Goal: Information Seeking & Learning: Learn about a topic

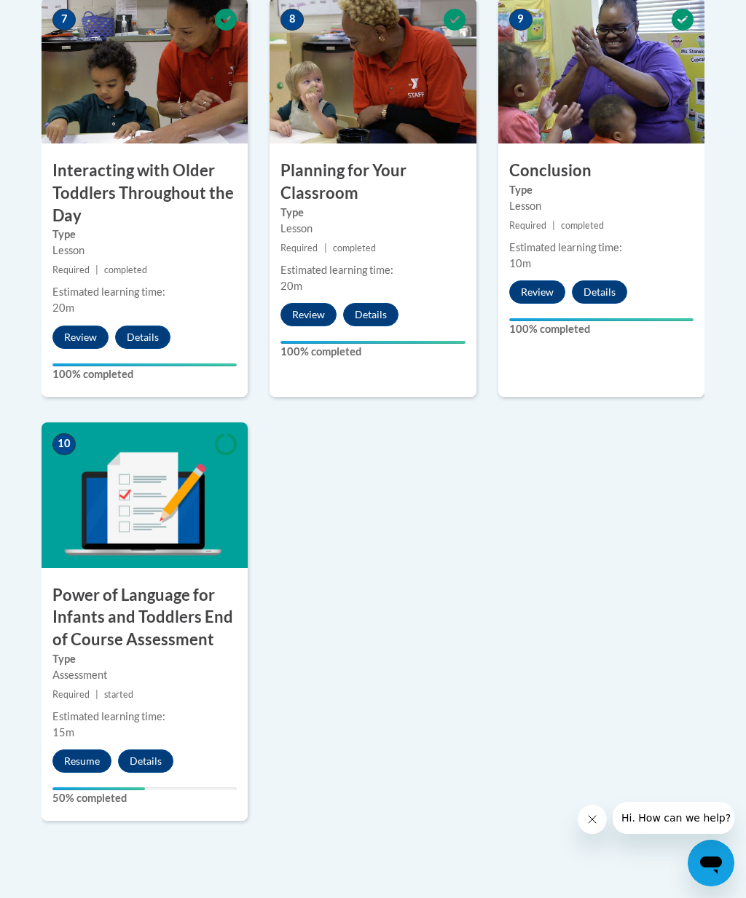
click at [77, 761] on button "Resume" at bounding box center [81, 760] width 59 height 23
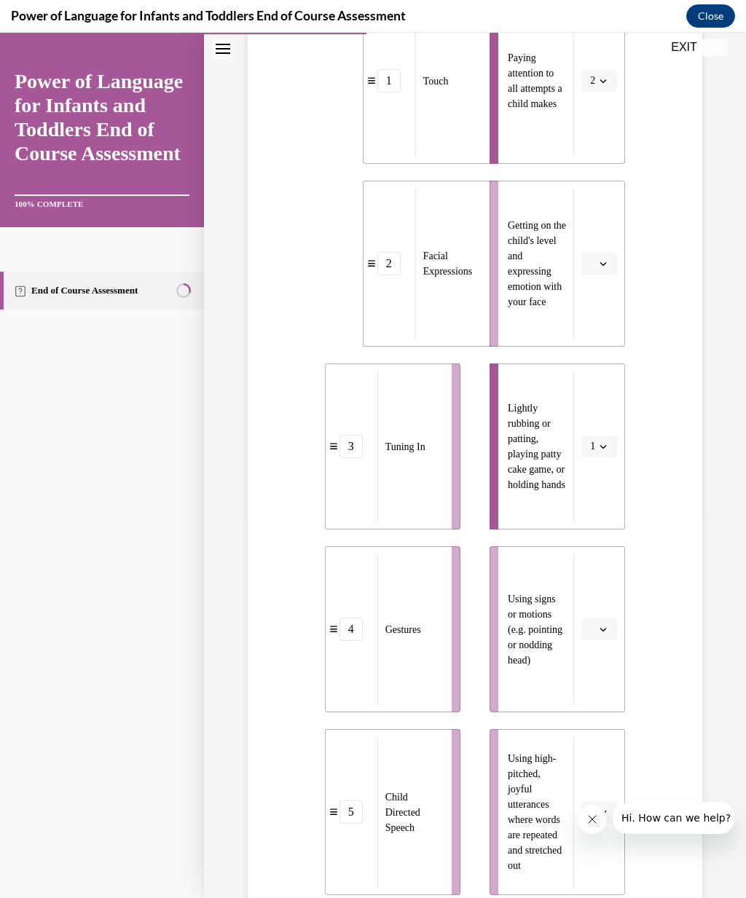
scroll to position [381, 0]
click at [612, 625] on button "button" at bounding box center [599, 628] width 36 height 22
click at [596, 775] on span "4" at bounding box center [593, 778] width 5 height 12
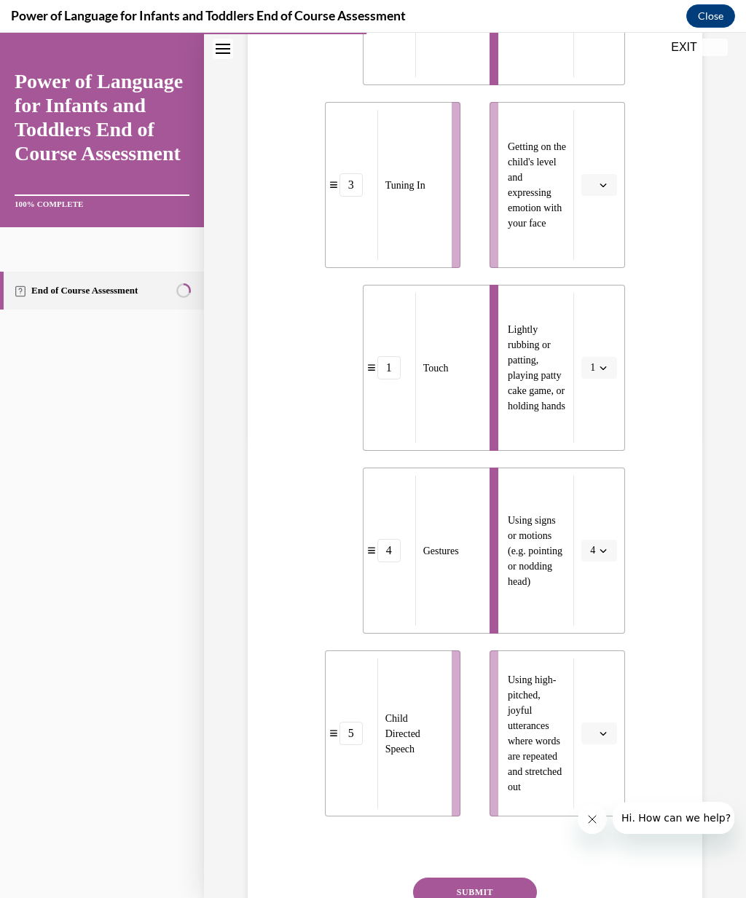
scroll to position [493, 0]
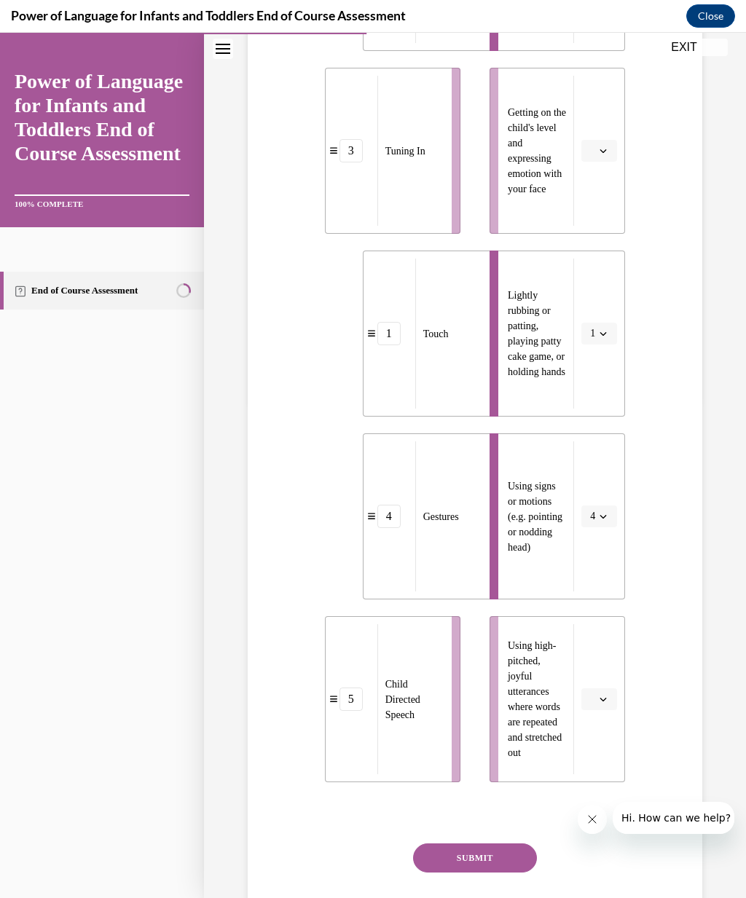
click at [607, 697] on icon "button" at bounding box center [602, 698] width 7 height 7
click at [598, 876] on div "5" at bounding box center [597, 877] width 36 height 29
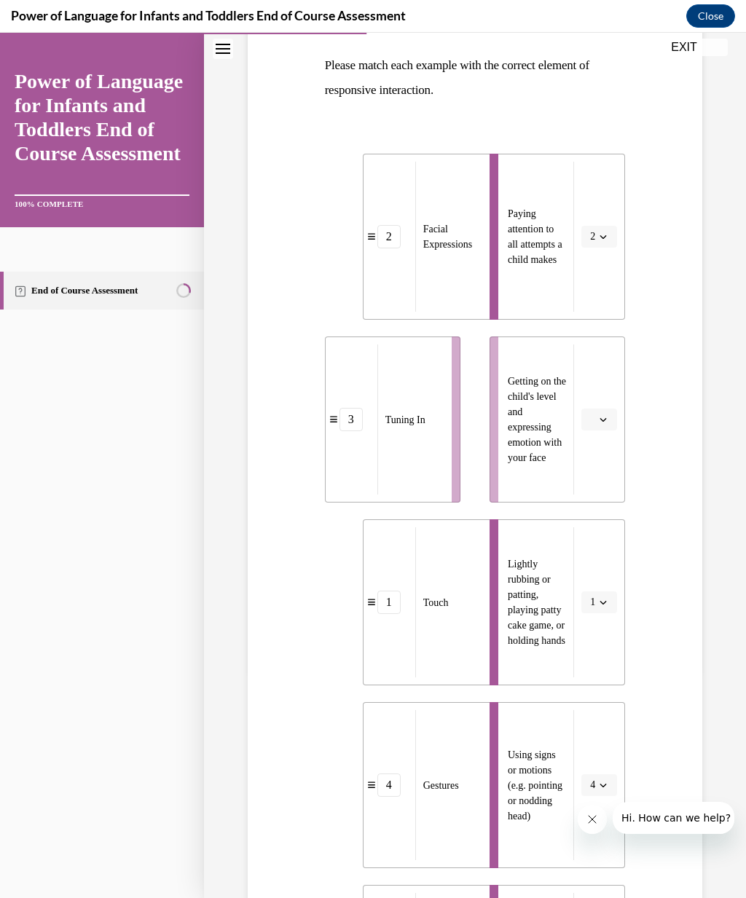
scroll to position [226, 0]
click at [603, 596] on span "button" at bounding box center [603, 601] width 10 height 10
click at [598, 721] on div "3" at bounding box center [594, 720] width 36 height 29
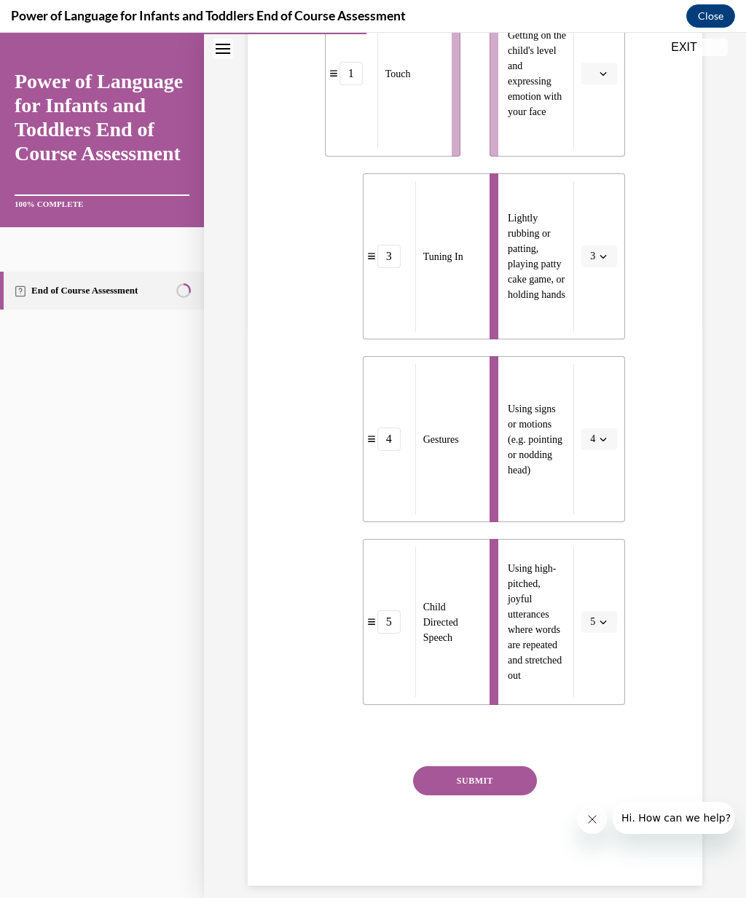
scroll to position [569, 0]
click at [484, 780] on button "SUBMIT" at bounding box center [475, 781] width 124 height 29
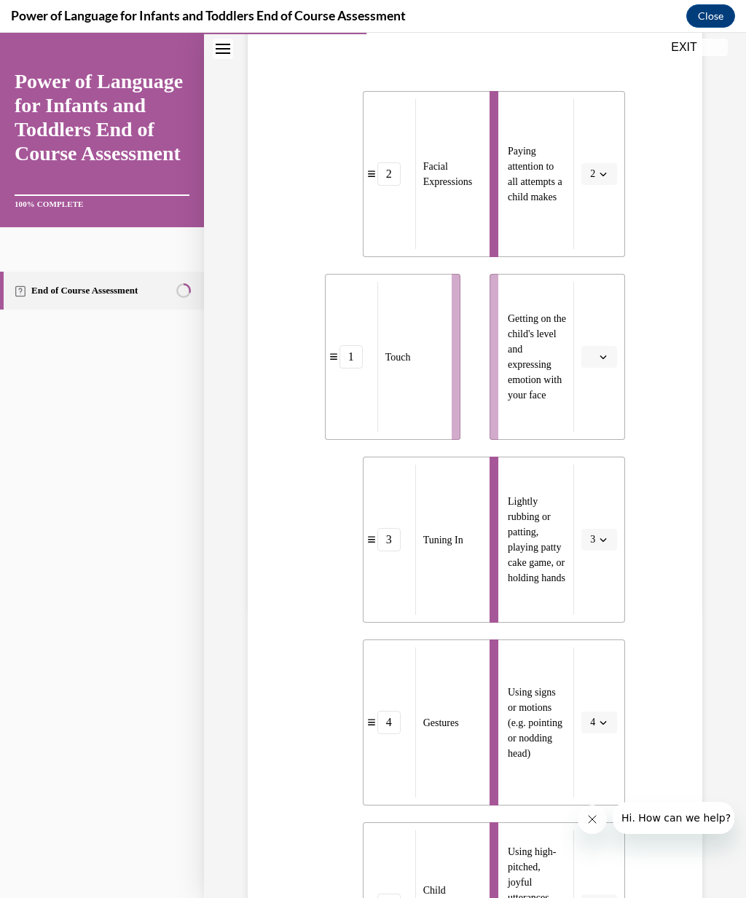
scroll to position [269, 0]
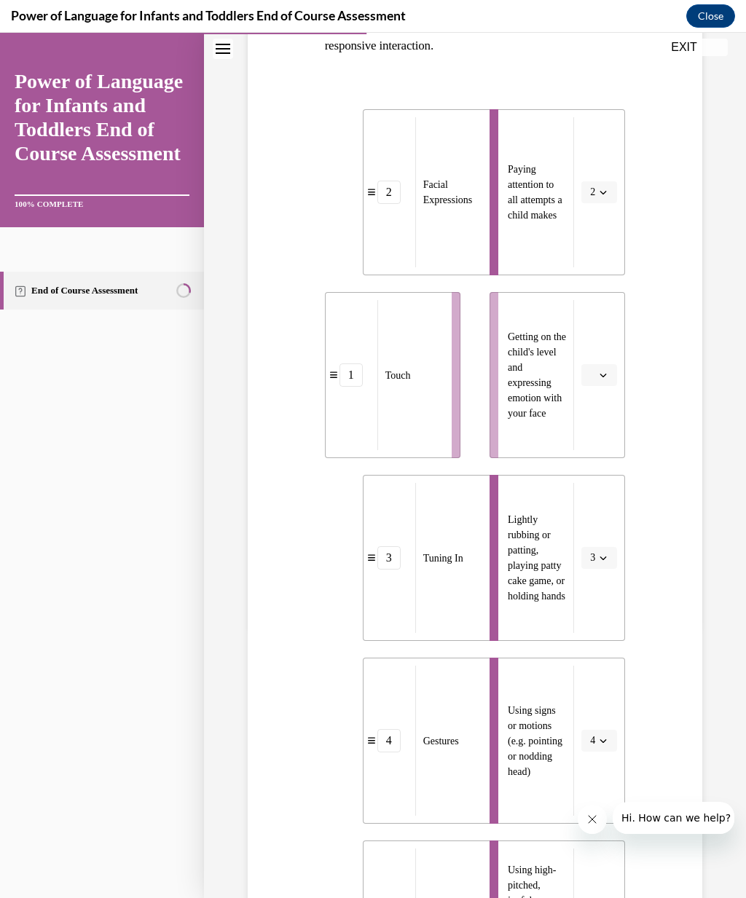
click at [601, 376] on icon "button" at bounding box center [603, 376] width 7 height 4
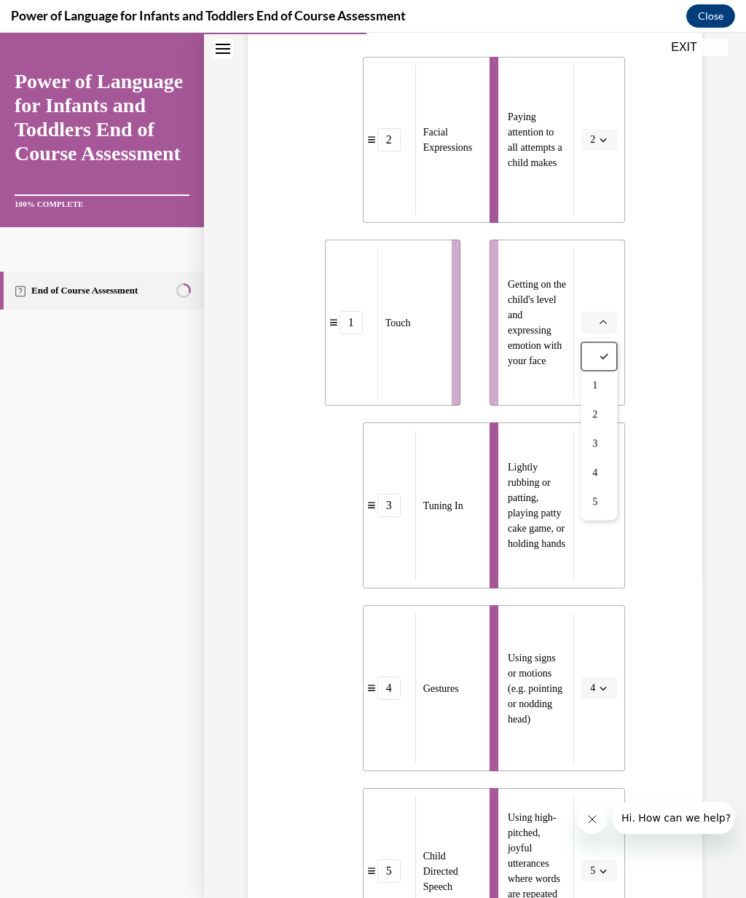
scroll to position [315, 0]
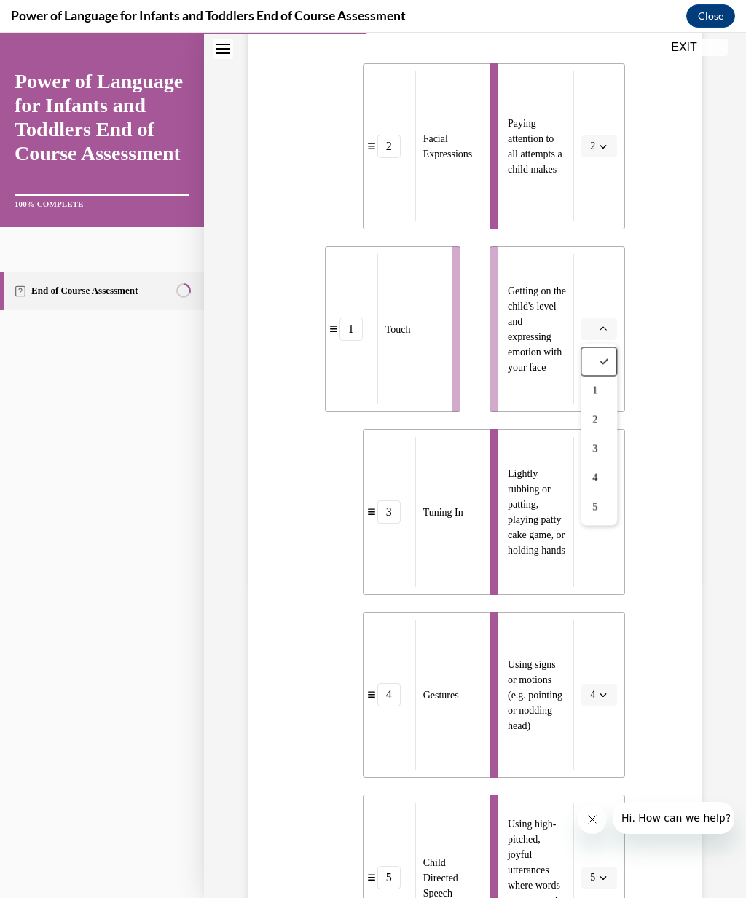
click at [596, 145] on button "2" at bounding box center [599, 146] width 36 height 22
click at [596, 208] on div "1" at bounding box center [594, 208] width 36 height 29
click at [615, 332] on button "button" at bounding box center [599, 329] width 36 height 22
click at [604, 360] on icon at bounding box center [602, 362] width 9 height 9
click at [604, 141] on span "button" at bounding box center [603, 146] width 10 height 10
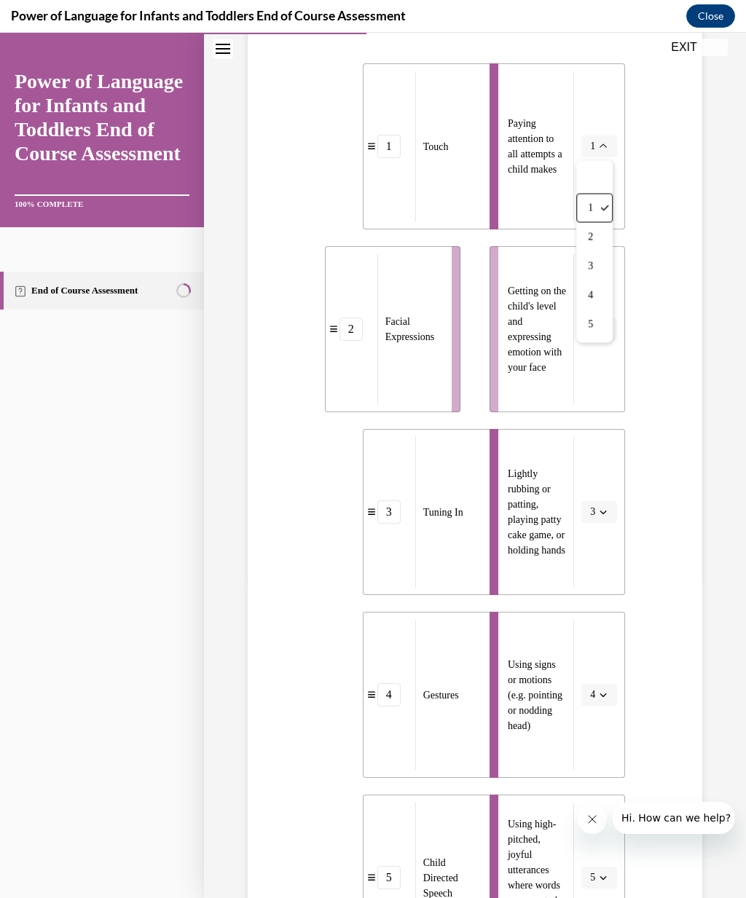
click at [606, 510] on icon "button" at bounding box center [602, 511] width 7 height 7
click at [602, 540] on div at bounding box center [594, 544] width 36 height 29
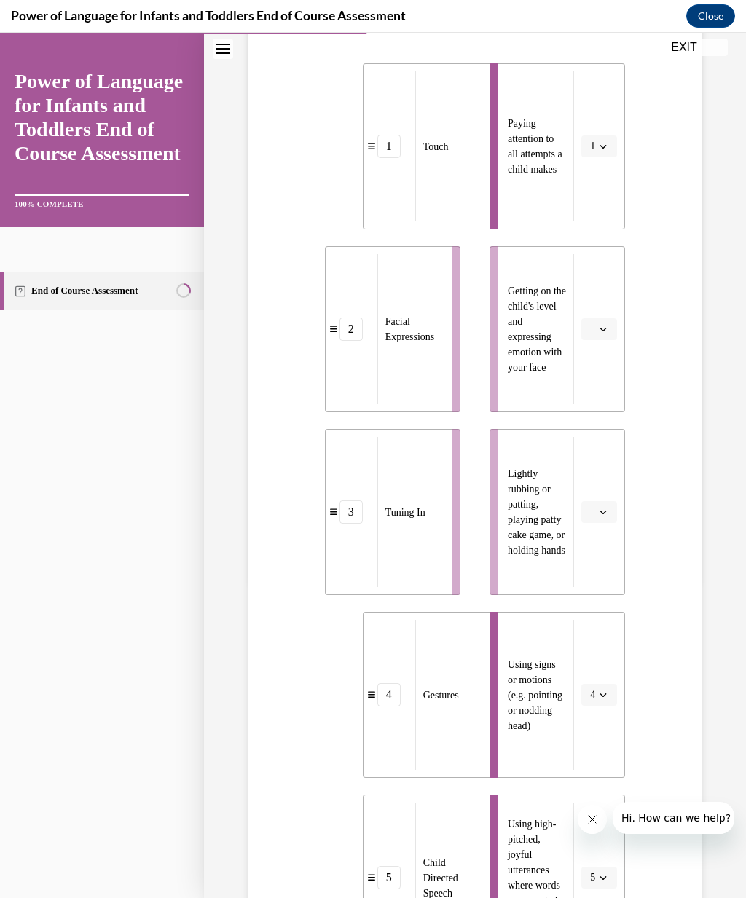
click at [601, 690] on span "button" at bounding box center [603, 695] width 10 height 10
click at [602, 722] on div at bounding box center [594, 727] width 36 height 29
click at [602, 144] on icon "button" at bounding box center [602, 146] width 7 height 7
click at [588, 172] on div at bounding box center [594, 179] width 36 height 29
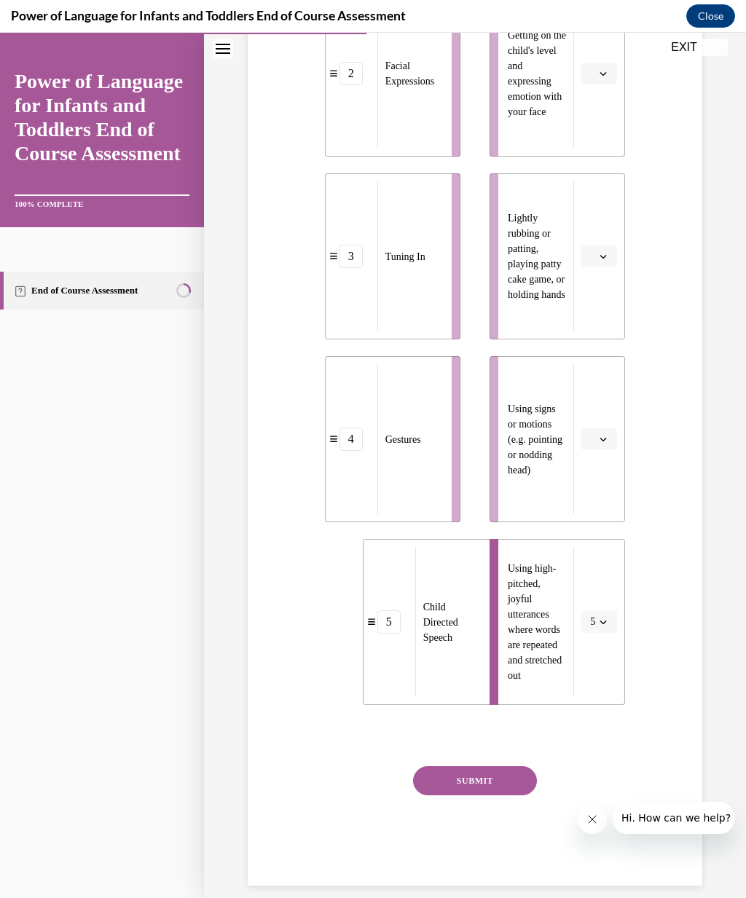
scroll to position [569, 0]
click at [601, 620] on icon "button" at bounding box center [602, 622] width 7 height 7
click at [599, 650] on div at bounding box center [594, 655] width 36 height 29
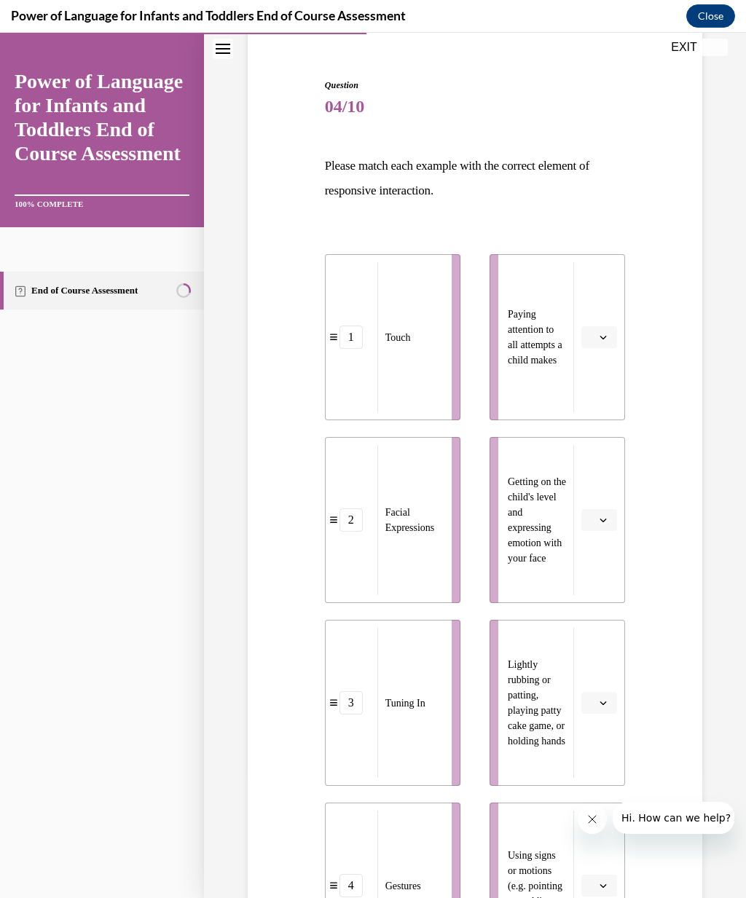
scroll to position [128, 0]
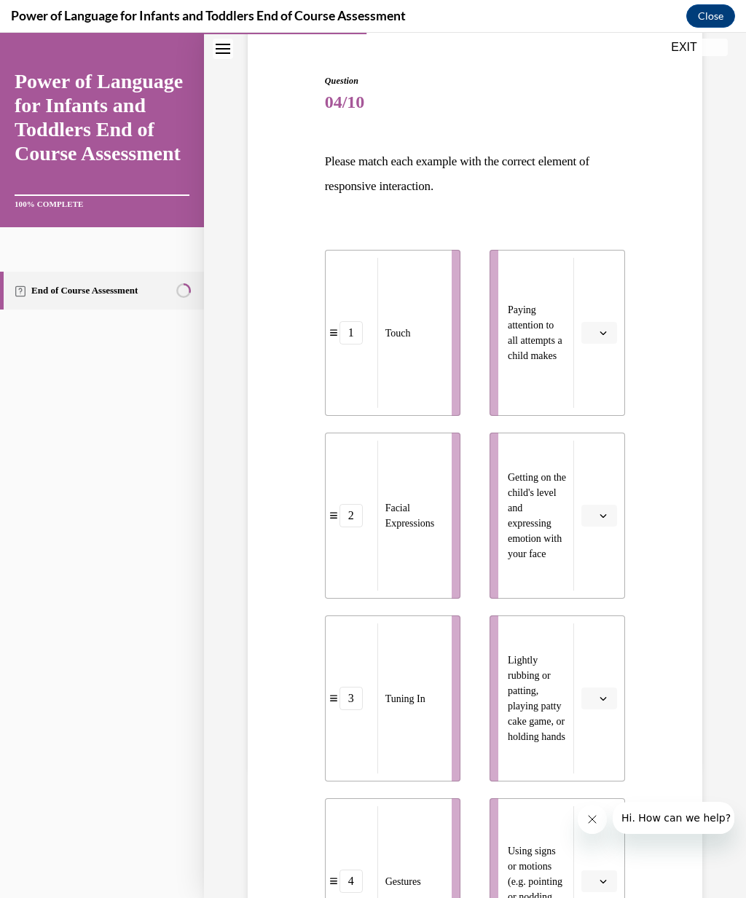
click at [604, 700] on icon "button" at bounding box center [602, 698] width 7 height 7
click at [600, 755] on div "1" at bounding box center [597, 760] width 36 height 29
click at [603, 510] on button "button" at bounding box center [599, 516] width 36 height 22
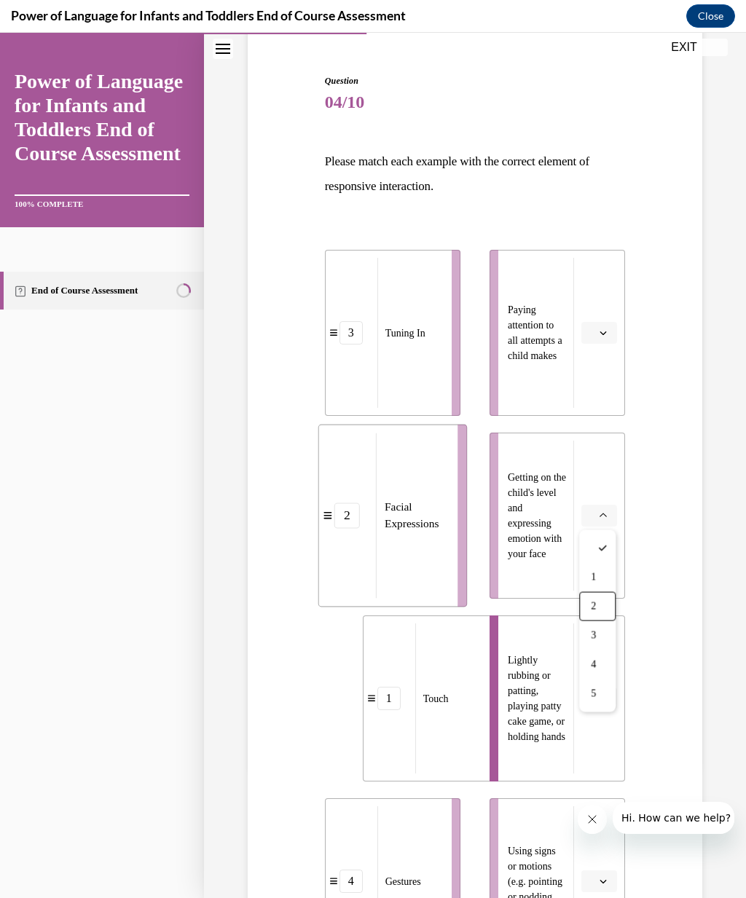
click at [591, 609] on div "2" at bounding box center [597, 606] width 36 height 29
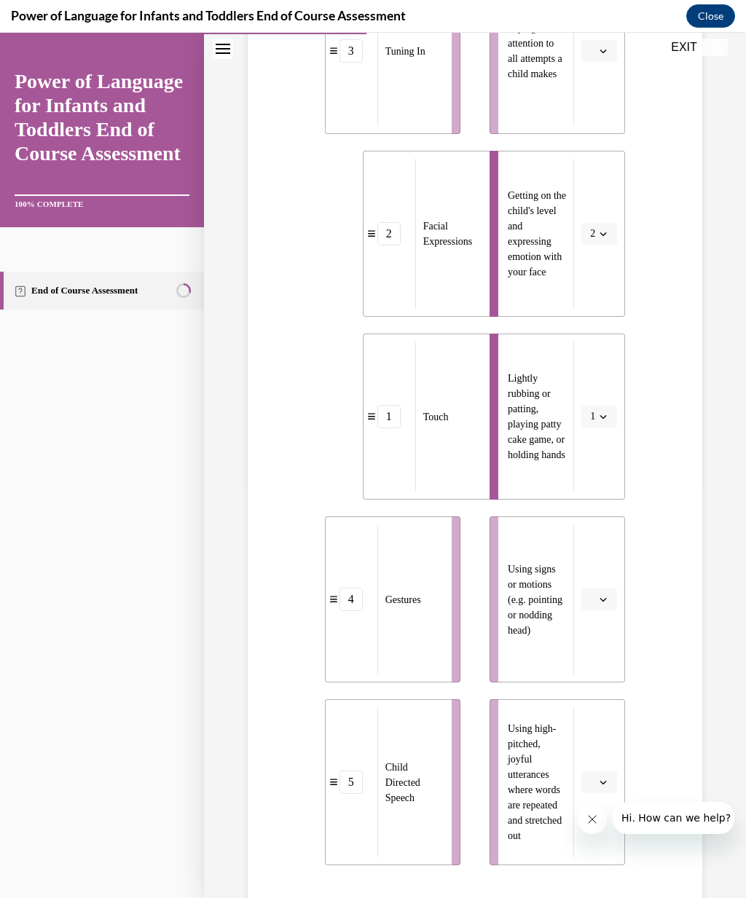
scroll to position [411, 0]
click at [601, 781] on icon "button" at bounding box center [603, 782] width 7 height 4
click at [599, 749] on div "5" at bounding box center [597, 749] width 36 height 29
click at [604, 596] on icon "button" at bounding box center [602, 598] width 7 height 7
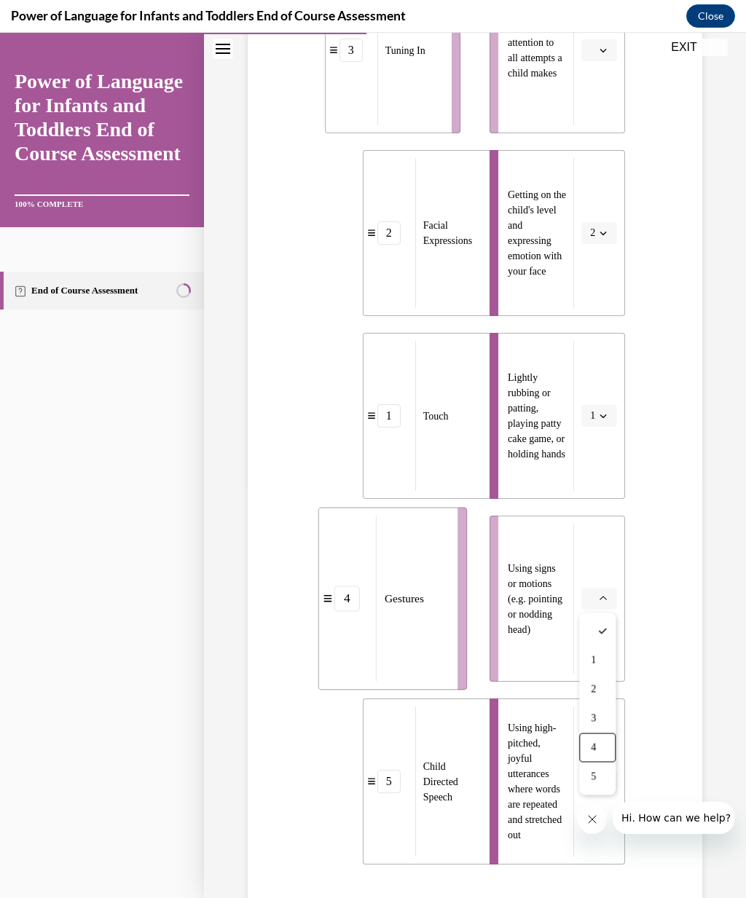
click at [599, 743] on div "4" at bounding box center [597, 747] width 36 height 29
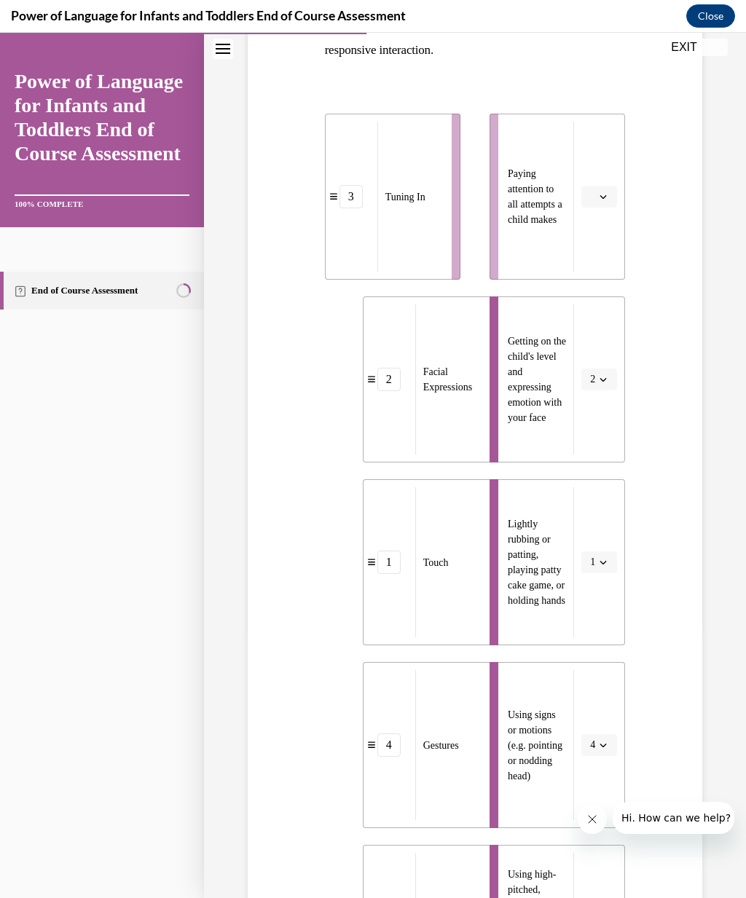
scroll to position [261, 0]
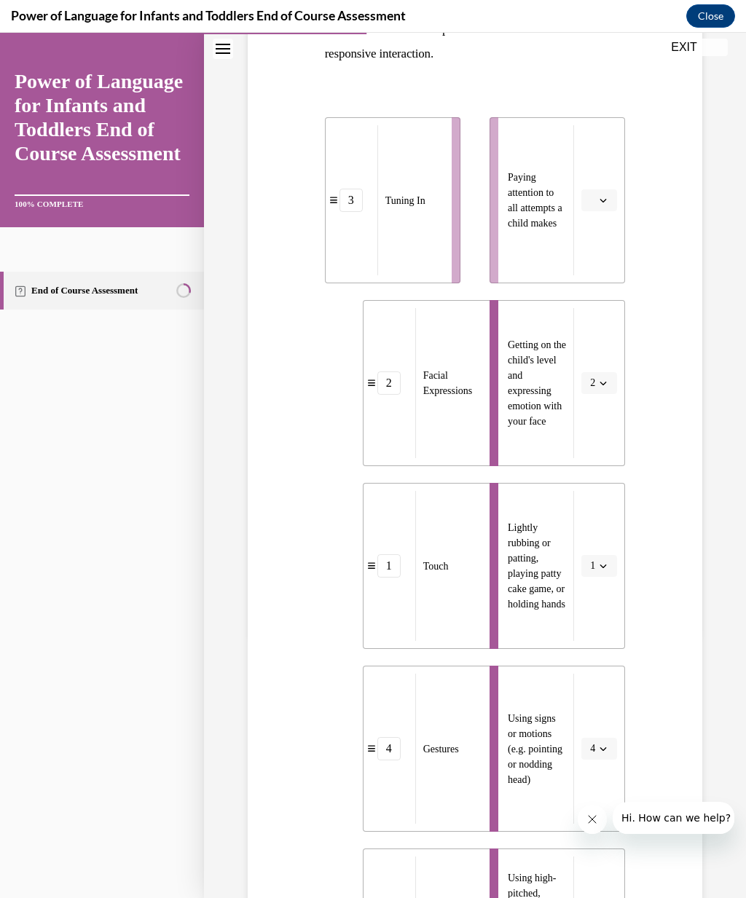
click at [598, 198] on span "button" at bounding box center [603, 200] width 10 height 10
click at [598, 323] on div "3" at bounding box center [597, 320] width 36 height 29
click at [606, 564] on icon "button" at bounding box center [602, 565] width 7 height 7
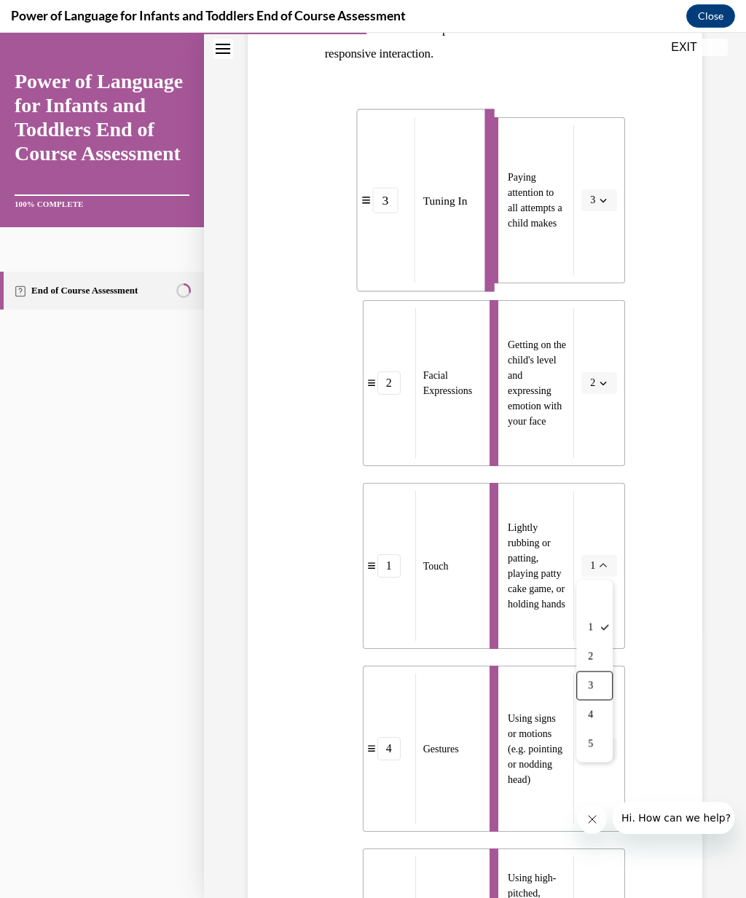
click at [591, 684] on span "3" at bounding box center [590, 686] width 5 height 12
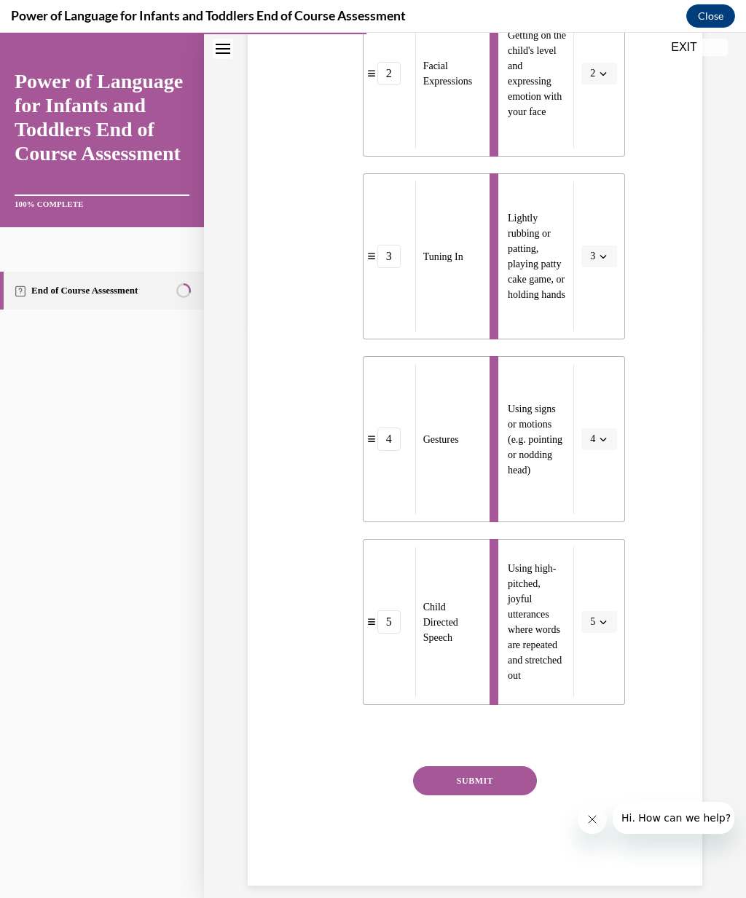
scroll to position [569, 0]
click at [489, 775] on button "SUBMIT" at bounding box center [475, 781] width 124 height 29
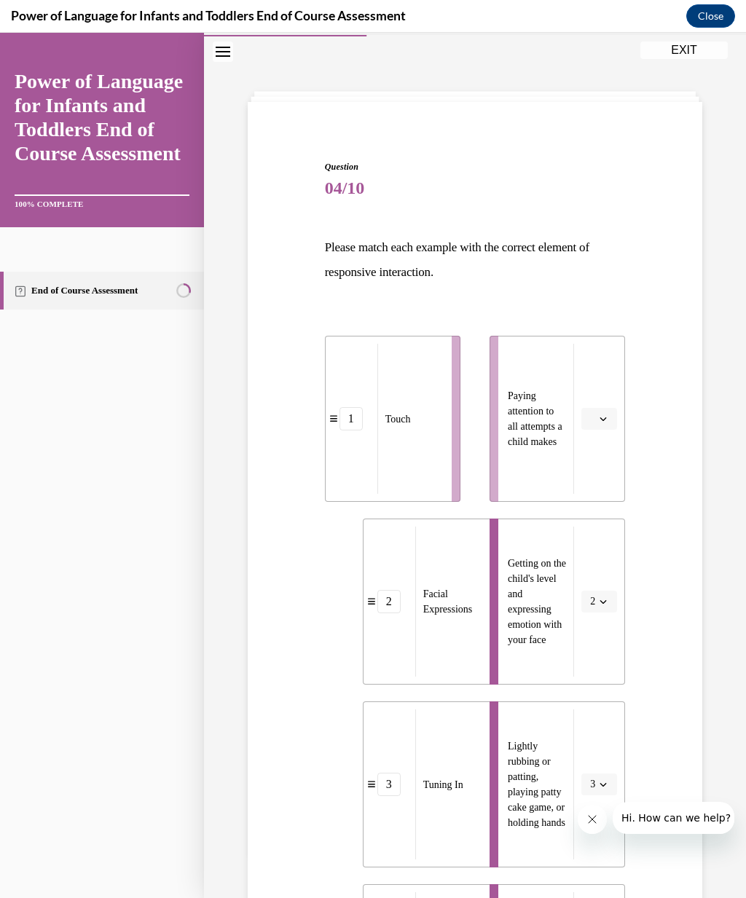
scroll to position [42, 0]
click at [603, 419] on icon "button" at bounding box center [602, 419] width 7 height 7
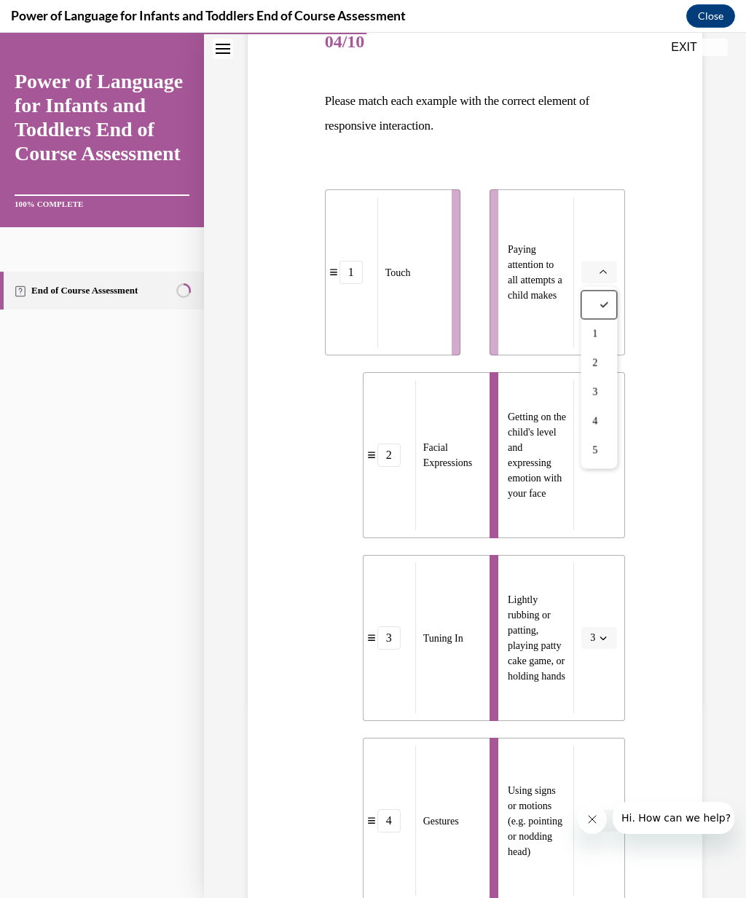
scroll to position [190, 0]
click at [597, 394] on span "3" at bounding box center [594, 391] width 5 height 12
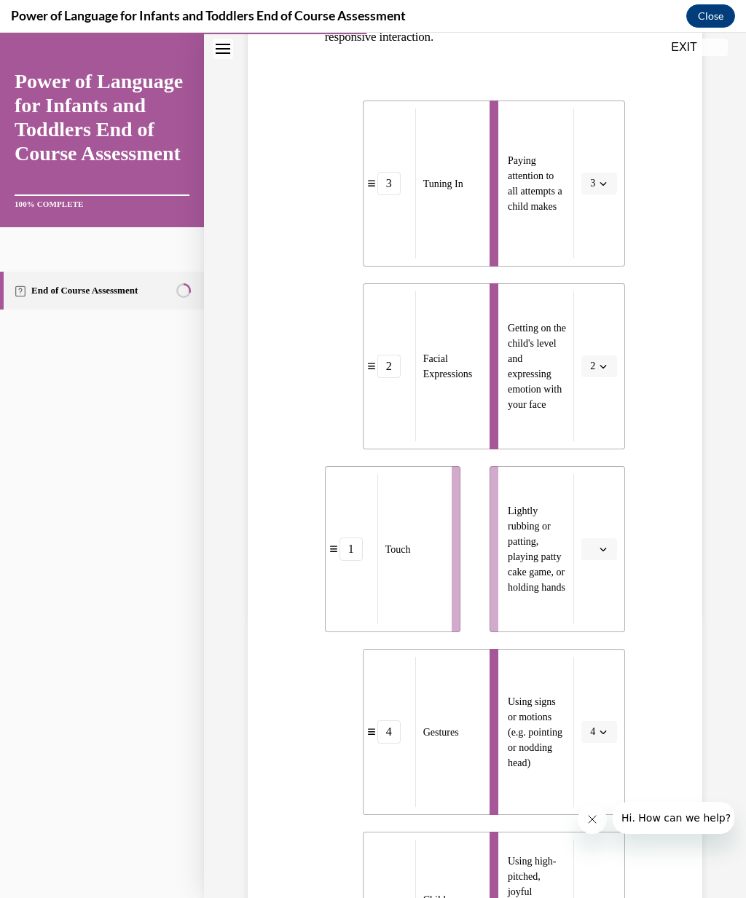
scroll to position [312, 0]
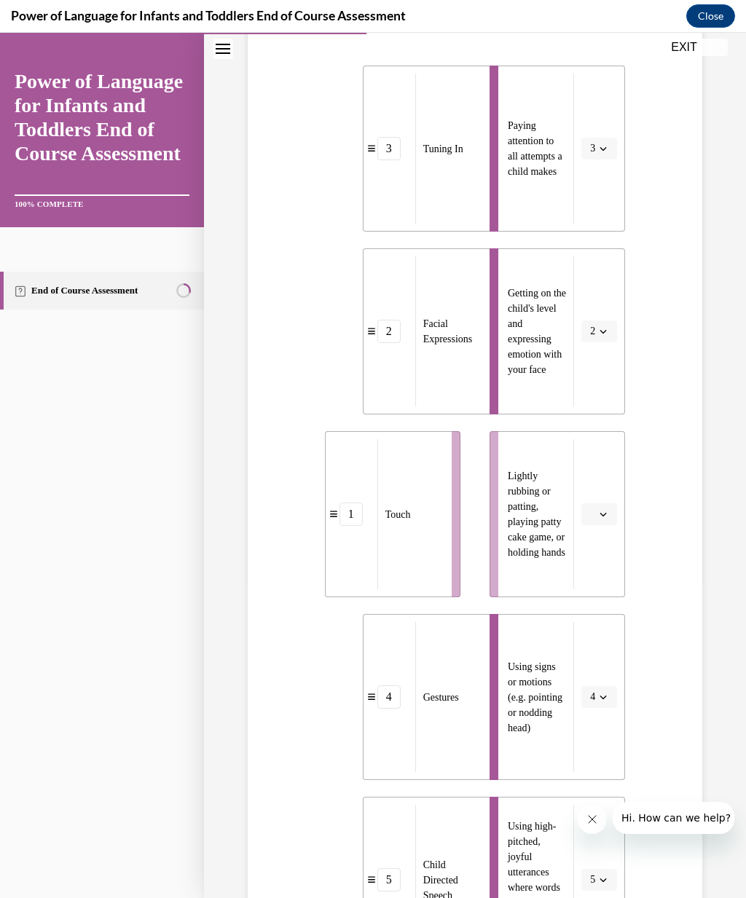
click at [609, 517] on button "button" at bounding box center [599, 514] width 36 height 22
click at [596, 572] on span "1" at bounding box center [593, 576] width 5 height 12
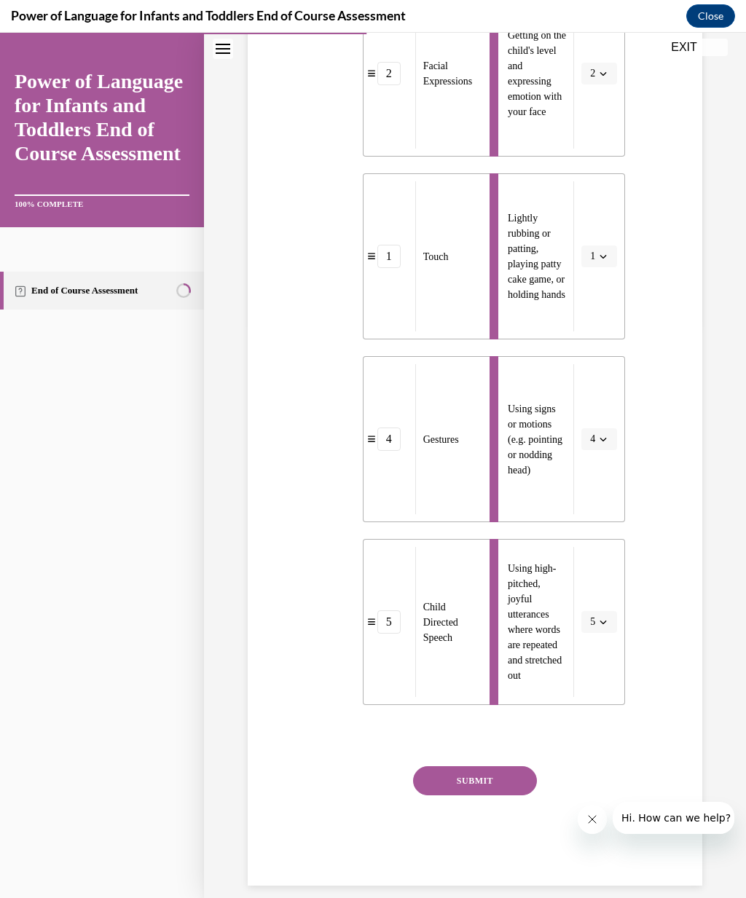
scroll to position [569, 0]
click at [481, 782] on button "SUBMIT" at bounding box center [475, 781] width 124 height 29
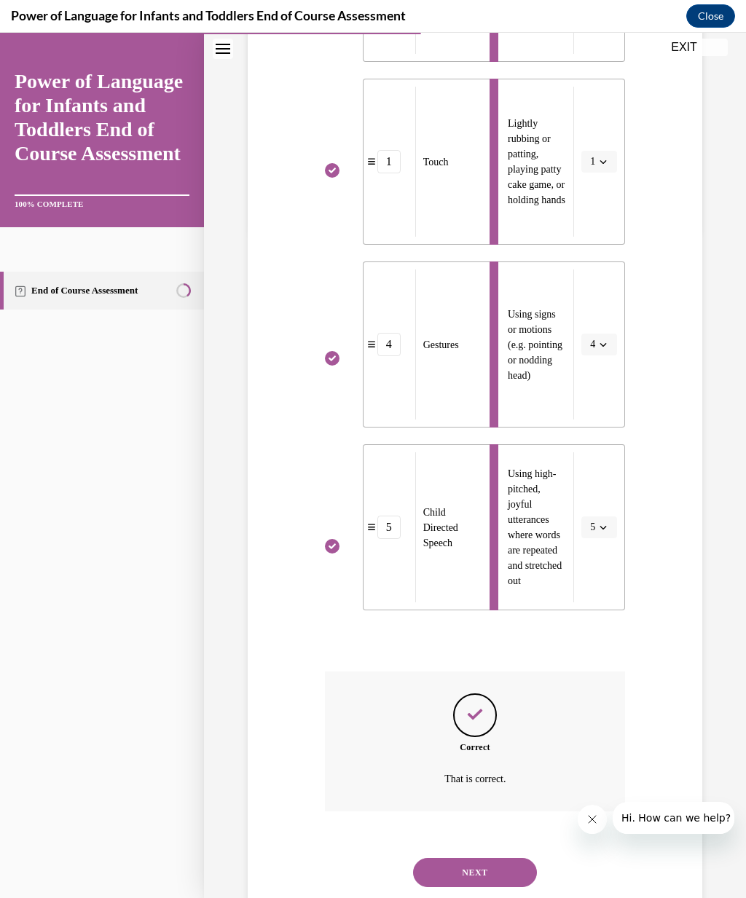
scroll to position [687, 0]
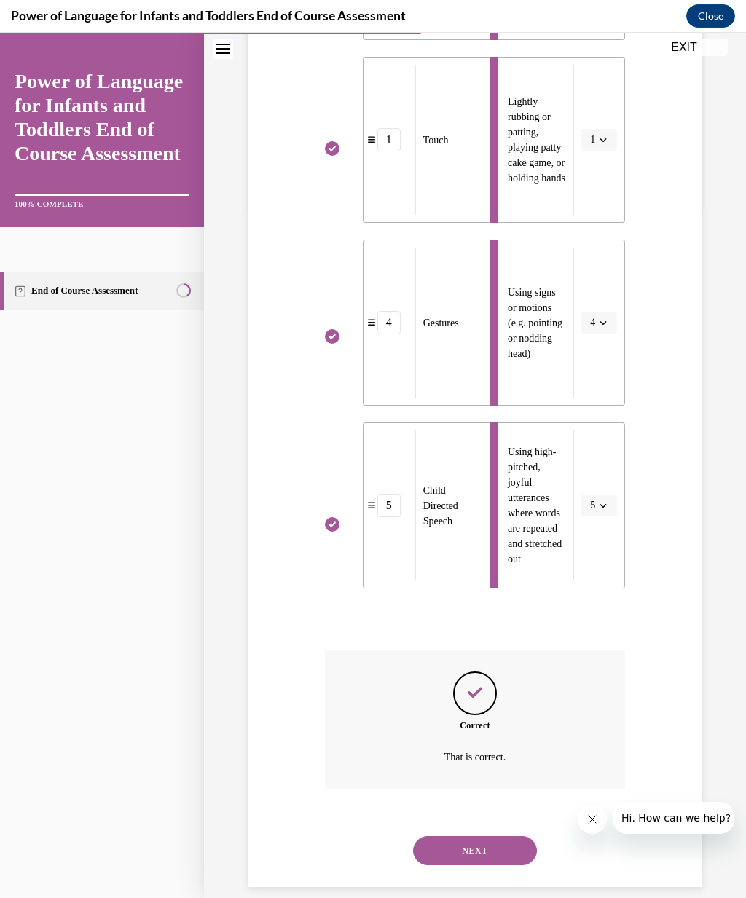
click at [503, 836] on button "NEXT" at bounding box center [475, 850] width 124 height 29
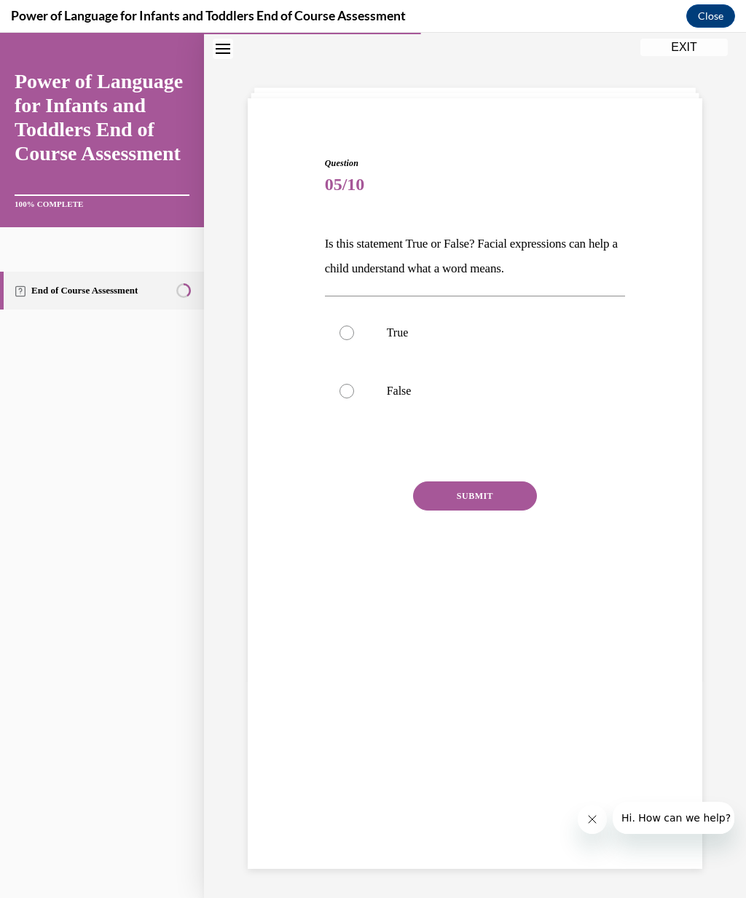
scroll to position [46, 0]
click at [347, 336] on div at bounding box center [346, 332] width 15 height 15
click at [347, 336] on input "True" at bounding box center [346, 332] width 15 height 15
radio input "true"
click at [505, 500] on button "SUBMIT" at bounding box center [475, 495] width 124 height 29
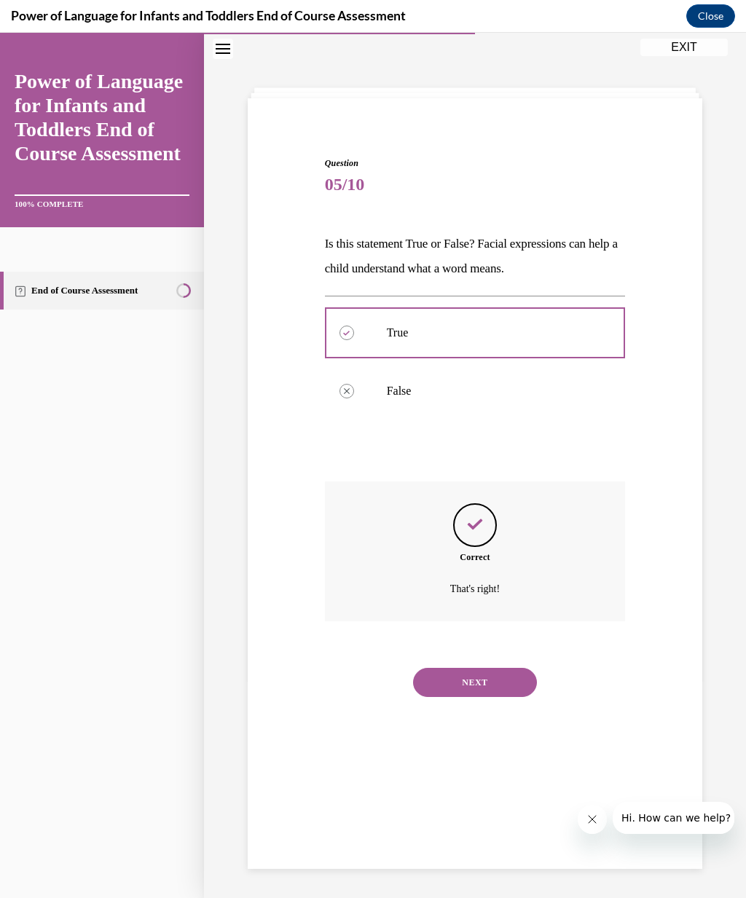
click at [505, 668] on button "NEXT" at bounding box center [475, 682] width 124 height 29
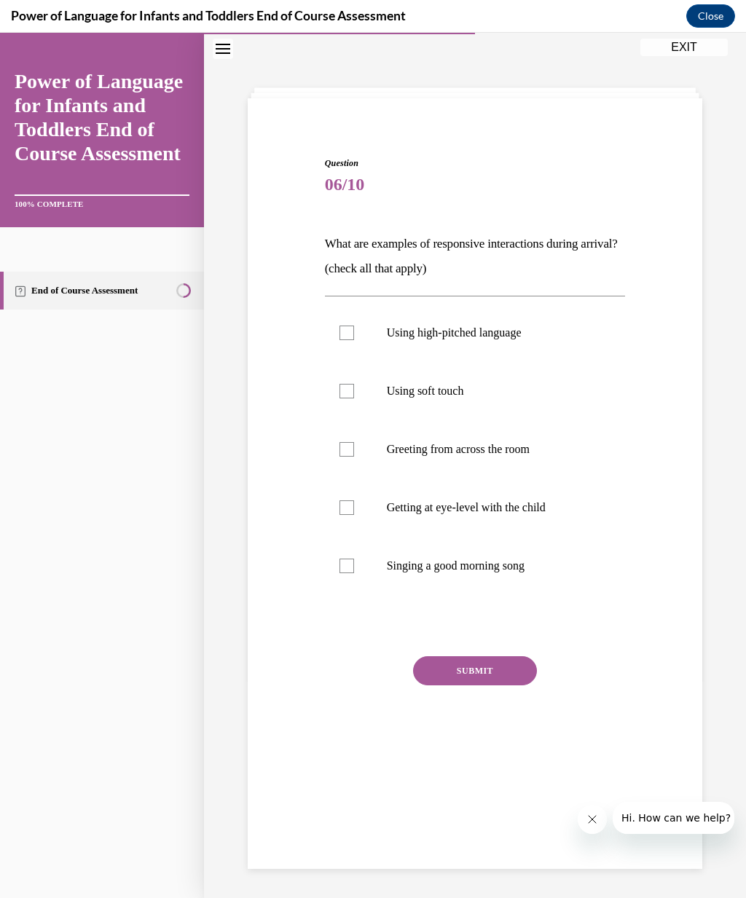
click at [350, 508] on div at bounding box center [346, 507] width 15 height 15
click at [350, 508] on input "Getting at eye-level with the child" at bounding box center [346, 507] width 15 height 15
checkbox input "true"
click at [349, 565] on div at bounding box center [346, 566] width 15 height 15
click at [349, 565] on input "Singing a good morning song" at bounding box center [346, 566] width 15 height 15
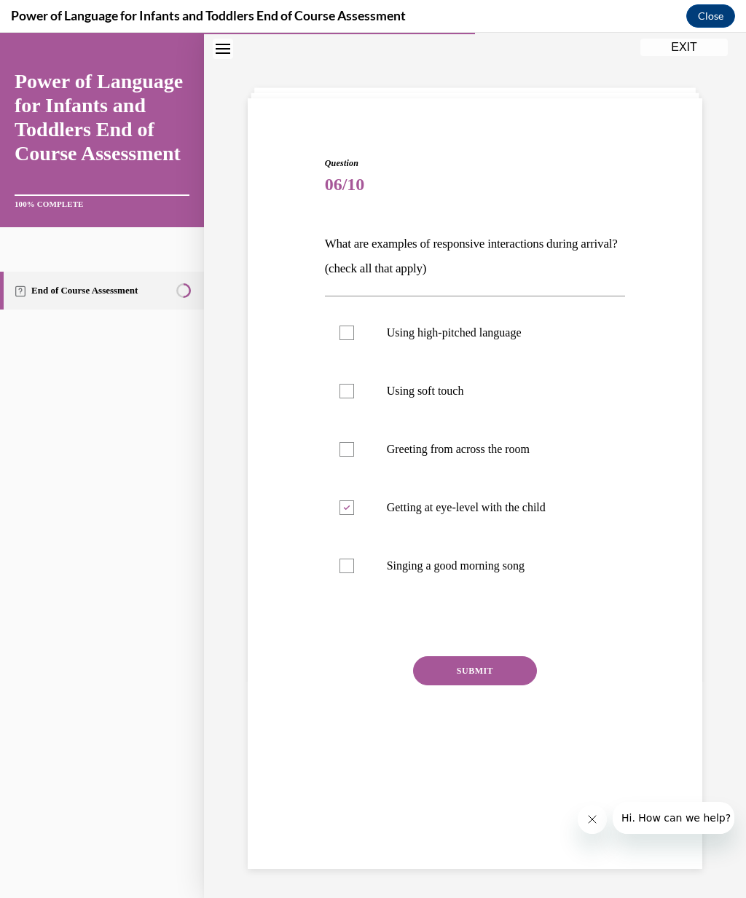
checkbox input "true"
click at [348, 450] on div at bounding box center [346, 449] width 15 height 15
click at [348, 450] on input "Greeting from across the room" at bounding box center [346, 449] width 15 height 15
checkbox input "true"
click at [336, 389] on label "Using soft touch" at bounding box center [475, 391] width 301 height 58
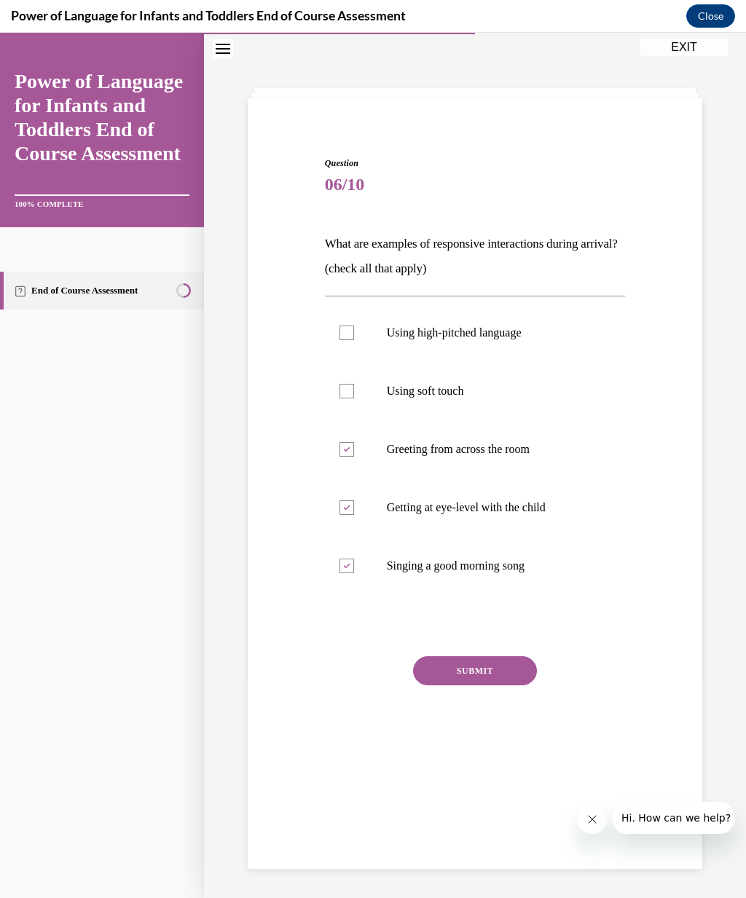
click at [339, 389] on input "Using soft touch" at bounding box center [346, 391] width 15 height 15
checkbox input "true"
click at [347, 336] on div at bounding box center [346, 332] width 15 height 15
click at [347, 336] on input "Using high-pitched language" at bounding box center [346, 332] width 15 height 15
checkbox input "true"
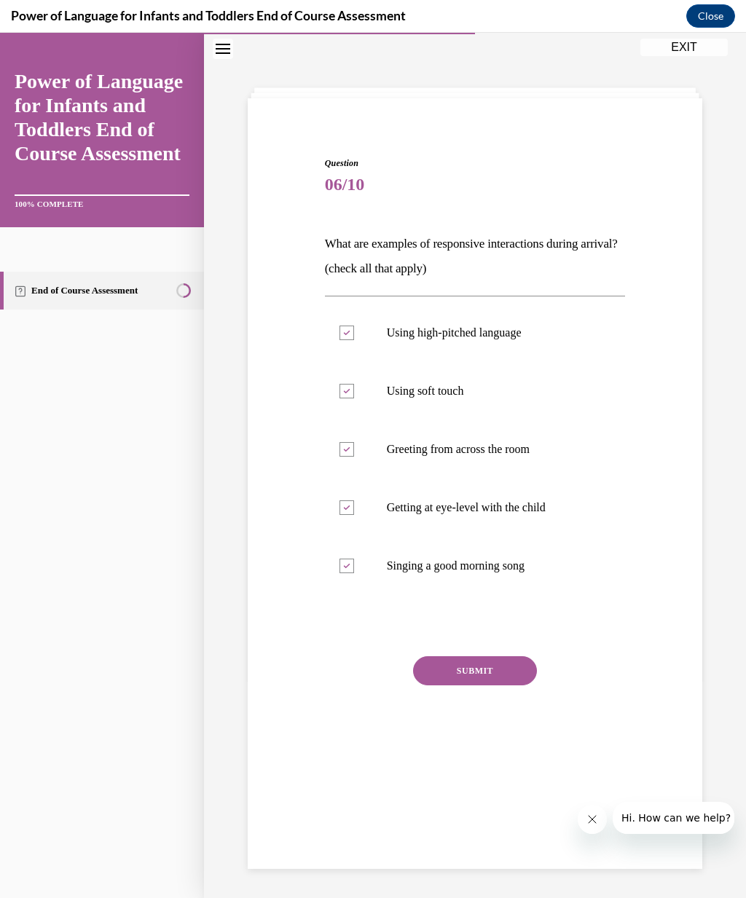
click at [494, 666] on button "SUBMIT" at bounding box center [475, 670] width 124 height 29
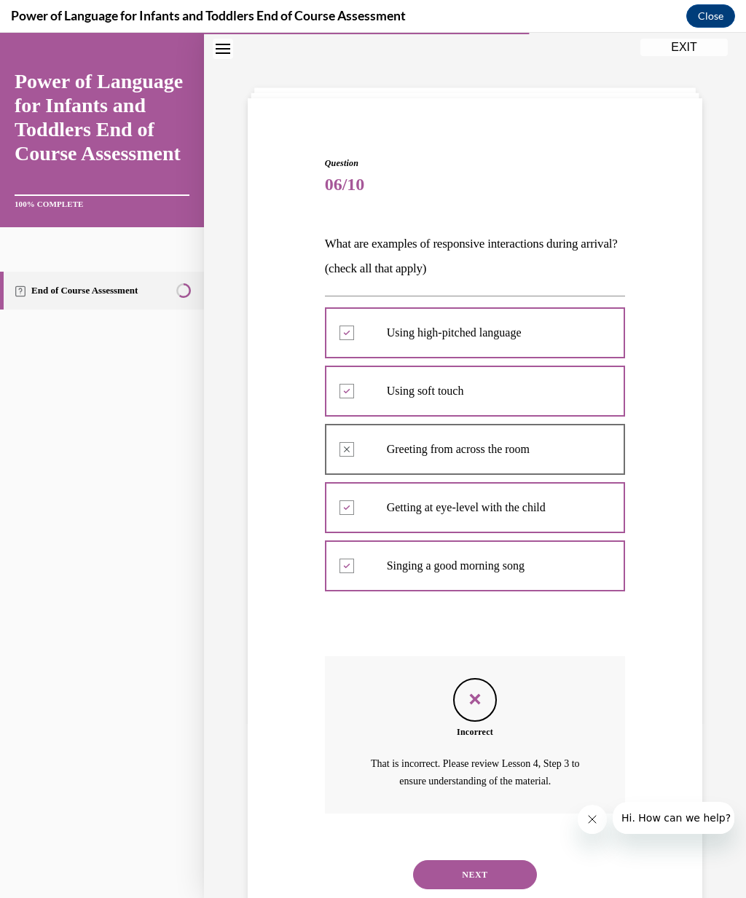
scroll to position [69, 0]
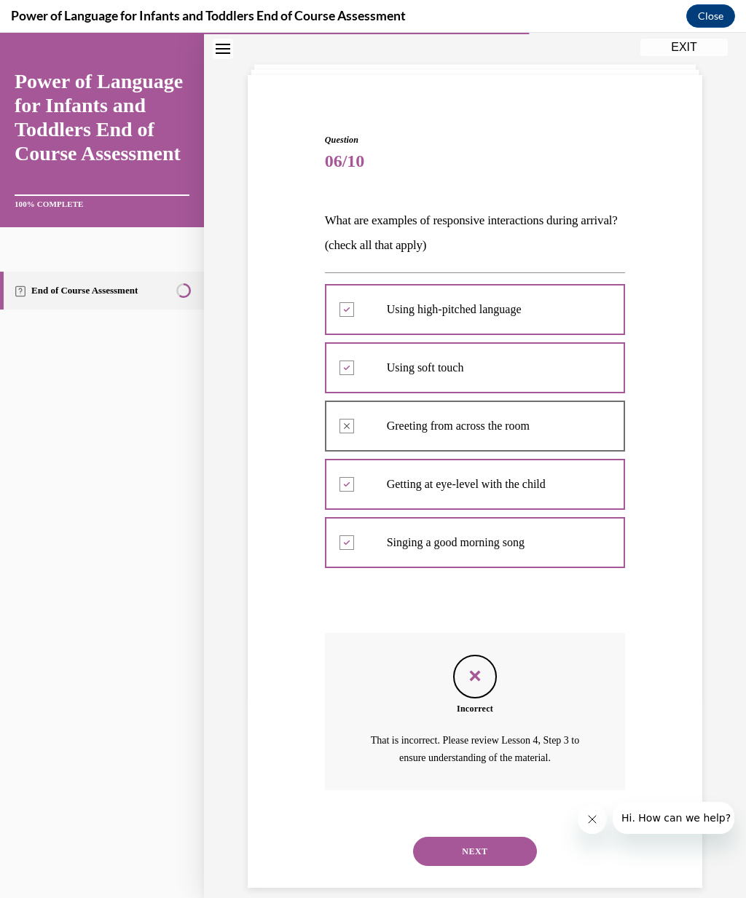
click at [502, 837] on button "NEXT" at bounding box center [475, 851] width 124 height 29
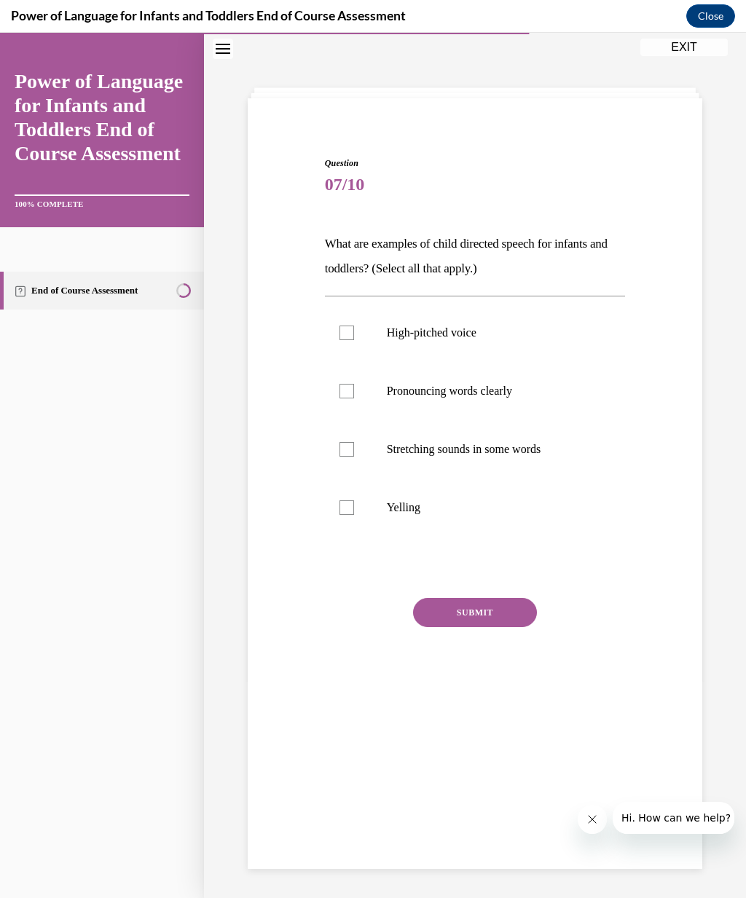
scroll to position [46, 0]
click at [348, 452] on div at bounding box center [346, 449] width 15 height 15
click at [348, 452] on input "Stretching sounds in some words" at bounding box center [346, 449] width 15 height 15
checkbox input "true"
click at [345, 381] on label "Pronouncing words clearly" at bounding box center [475, 391] width 301 height 58
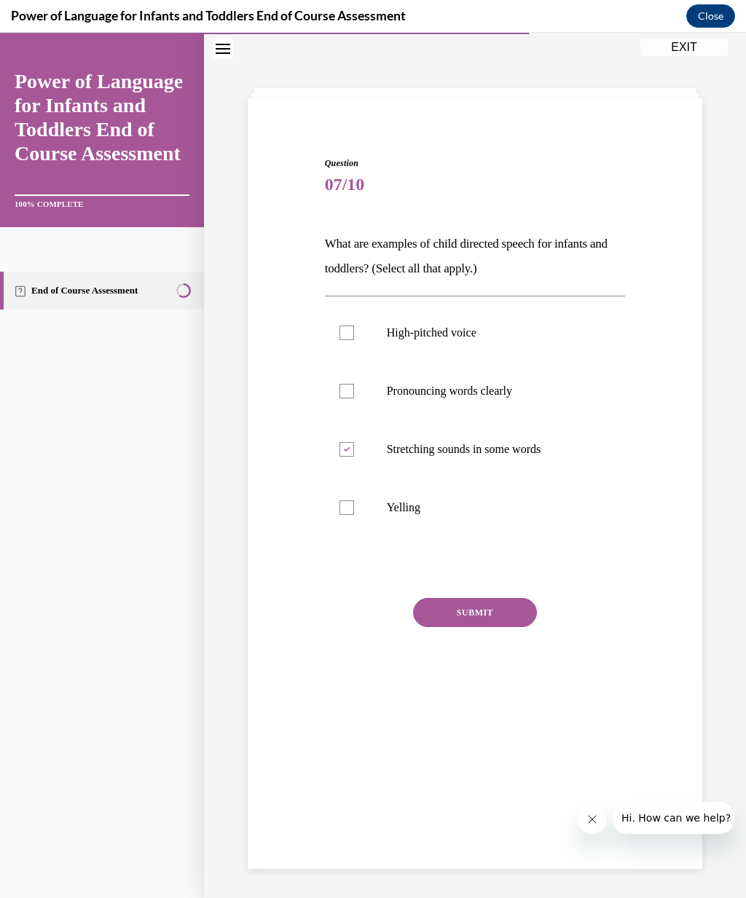
click at [345, 384] on input "Pronouncing words clearly" at bounding box center [346, 391] width 15 height 15
checkbox input "true"
click at [352, 333] on div at bounding box center [346, 332] width 15 height 15
click at [352, 333] on input "High-pitched voice" at bounding box center [346, 332] width 15 height 15
checkbox input "true"
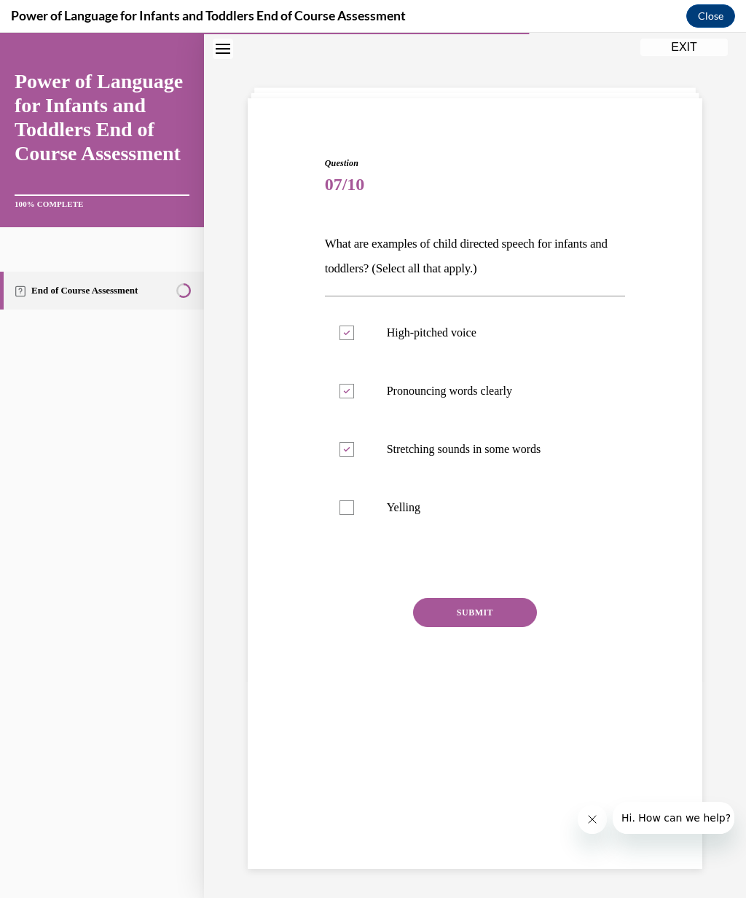
click at [503, 616] on button "SUBMIT" at bounding box center [475, 612] width 124 height 29
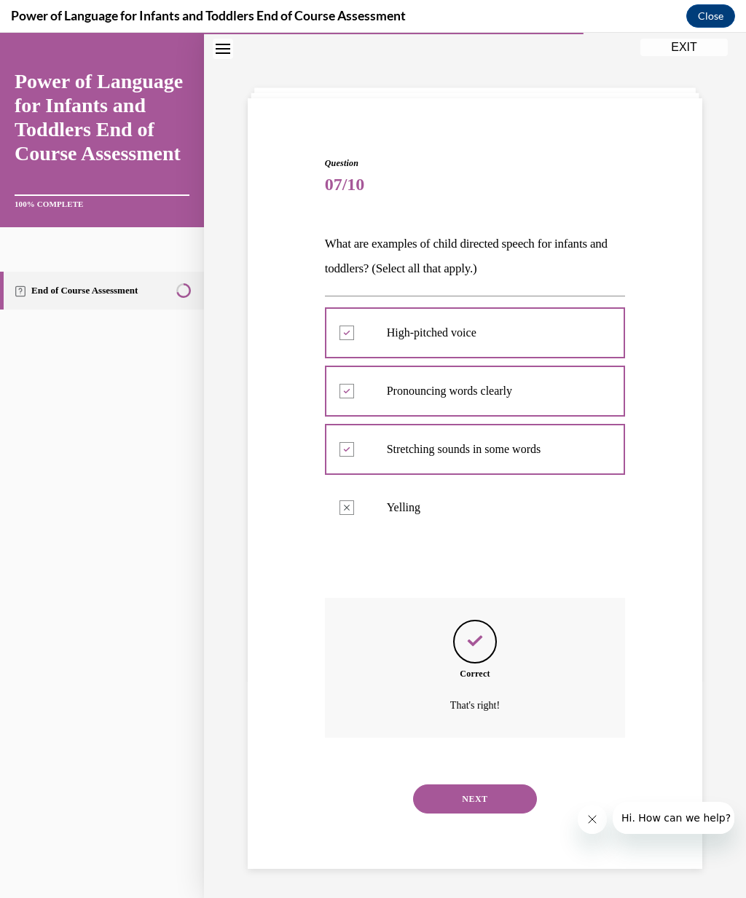
click at [509, 784] on button "NEXT" at bounding box center [475, 798] width 124 height 29
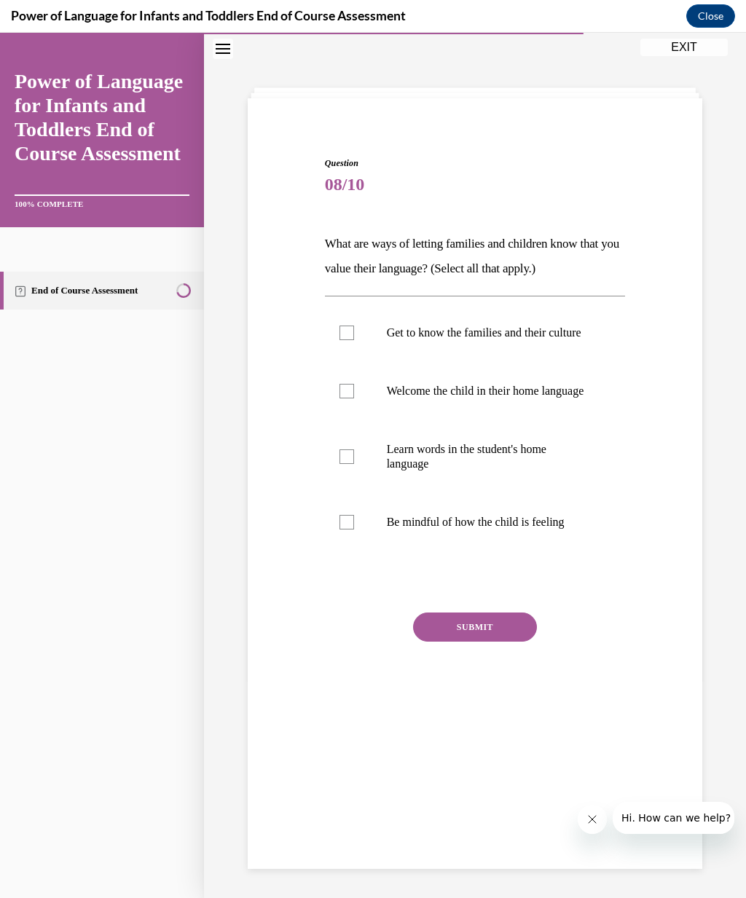
click at [339, 346] on label "Get to know the families and their culture" at bounding box center [475, 333] width 301 height 58
click at [339, 340] on input "Get to know the families and their culture" at bounding box center [346, 332] width 15 height 15
checkbox input "true"
click at [348, 398] on div at bounding box center [346, 391] width 15 height 15
click at [348, 398] on input "Welcome the child in their home language" at bounding box center [346, 391] width 15 height 15
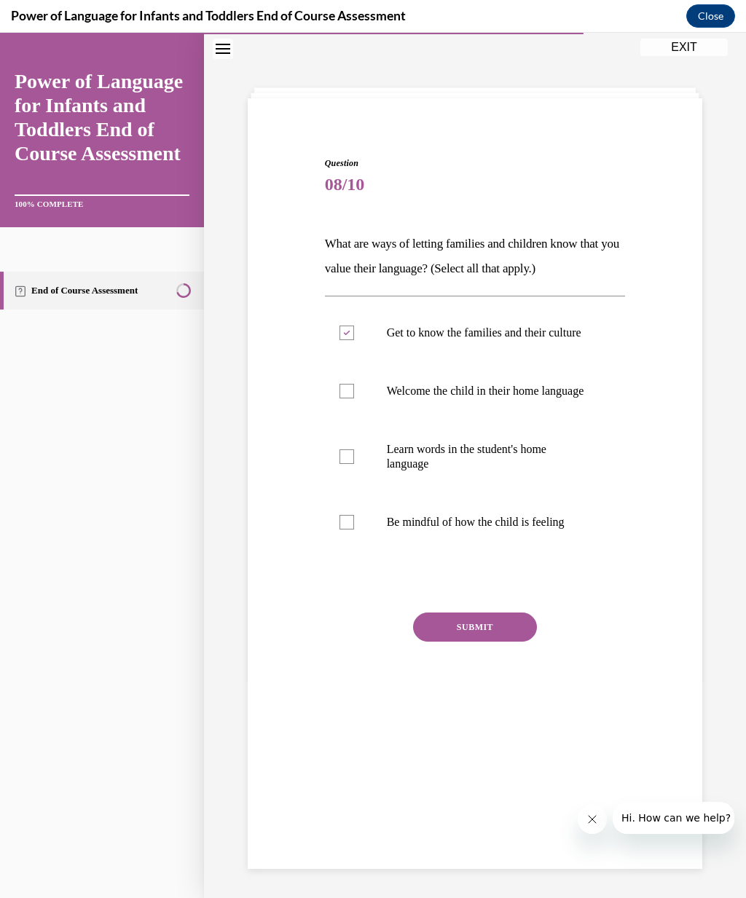
checkbox input "true"
click at [347, 464] on div at bounding box center [346, 456] width 15 height 15
click at [347, 464] on input "Learn words in the student's home language" at bounding box center [346, 456] width 15 height 15
checkbox input "true"
click at [347, 529] on div at bounding box center [346, 522] width 15 height 15
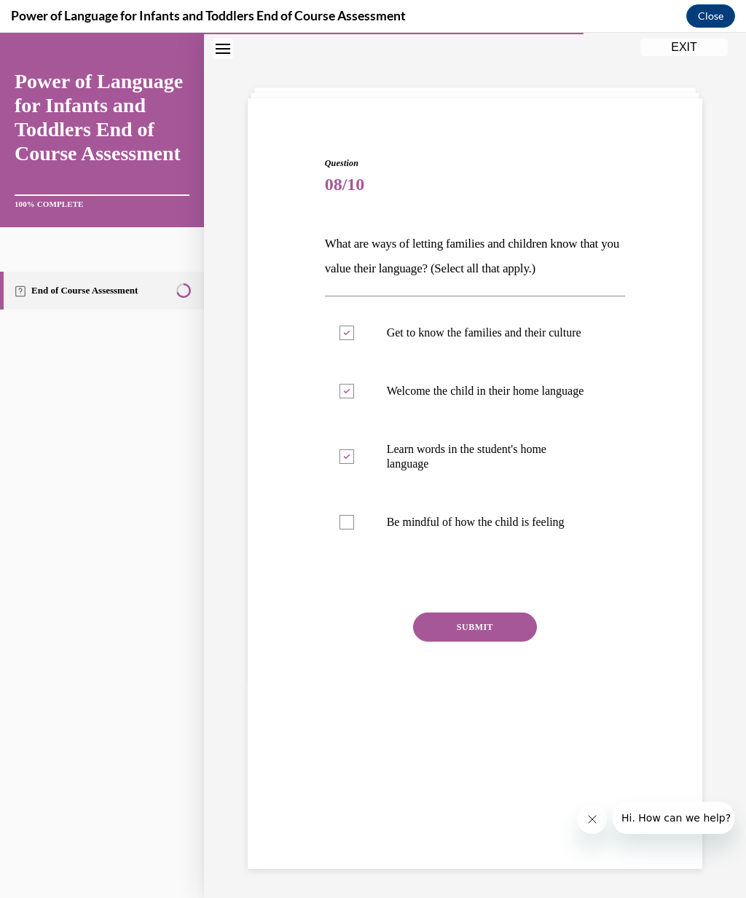
click at [347, 529] on input "Be mindful of how the child is feeling" at bounding box center [346, 522] width 15 height 15
checkbox input "true"
click at [428, 642] on button "SUBMIT" at bounding box center [475, 626] width 124 height 29
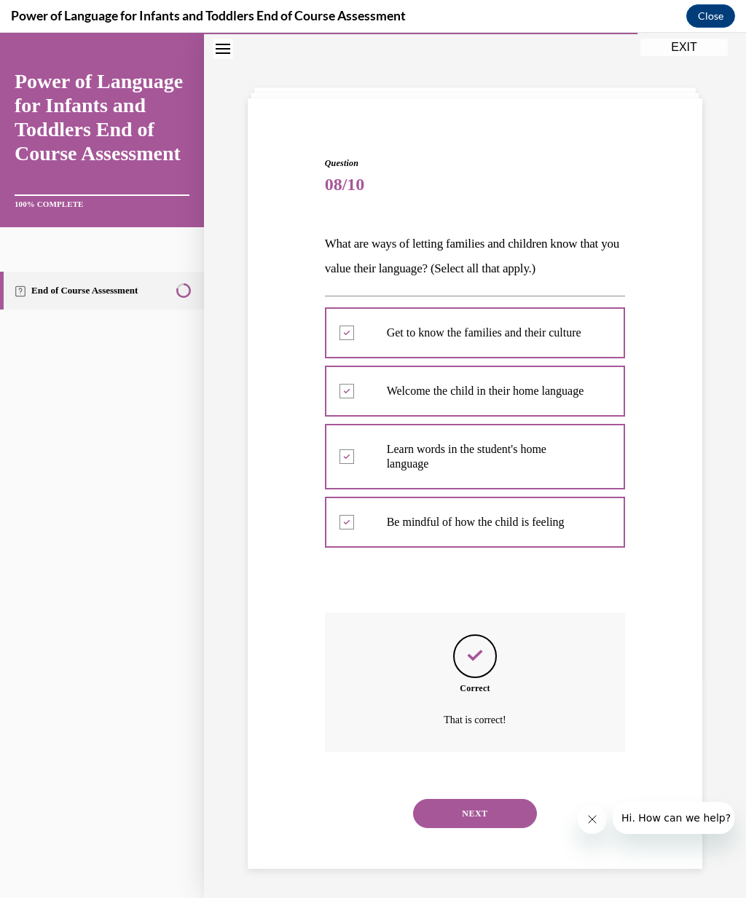
click at [505, 823] on button "NEXT" at bounding box center [475, 813] width 124 height 29
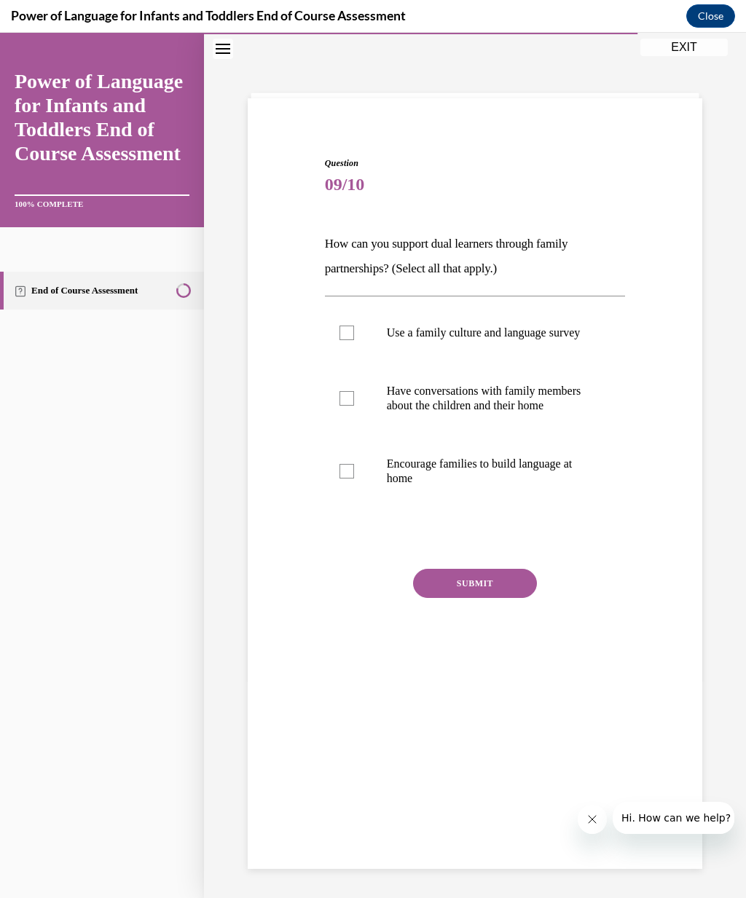
click at [341, 340] on div at bounding box center [346, 332] width 15 height 15
click at [341, 340] on input "Use a family culture and language survey" at bounding box center [346, 332] width 15 height 15
checkbox input "true"
click at [347, 406] on div at bounding box center [346, 398] width 15 height 15
click at [347, 406] on input "Have conversations with family members about the children and their home" at bounding box center [346, 398] width 15 height 15
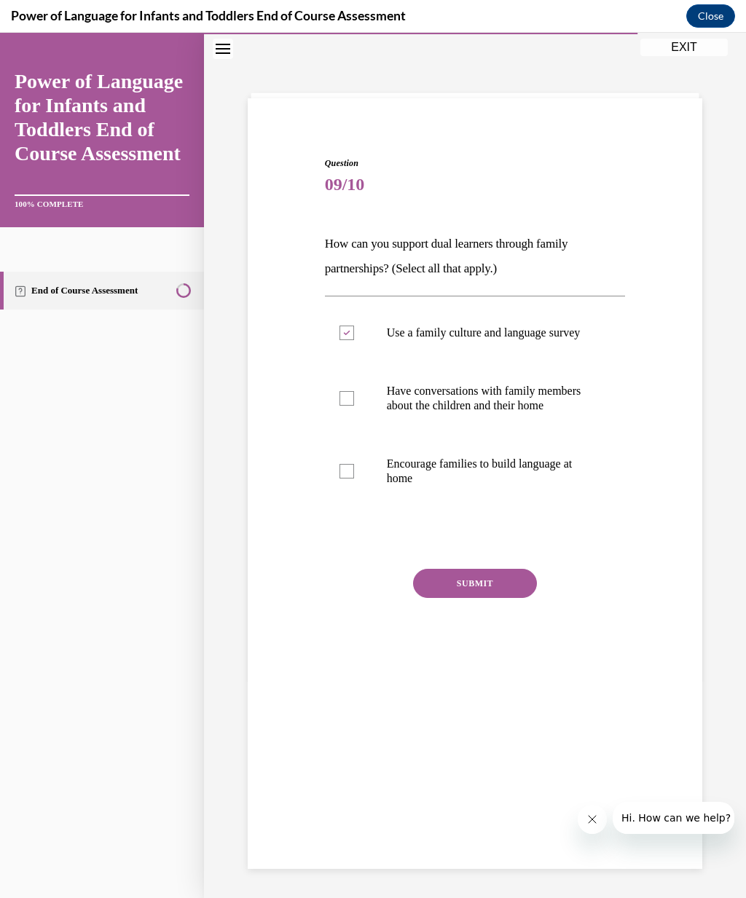
checkbox input "true"
click at [346, 478] on div at bounding box center [346, 471] width 15 height 15
click at [346, 478] on input "Encourage families to build language at home" at bounding box center [346, 471] width 15 height 15
checkbox input "true"
click at [493, 598] on button "SUBMIT" at bounding box center [475, 583] width 124 height 29
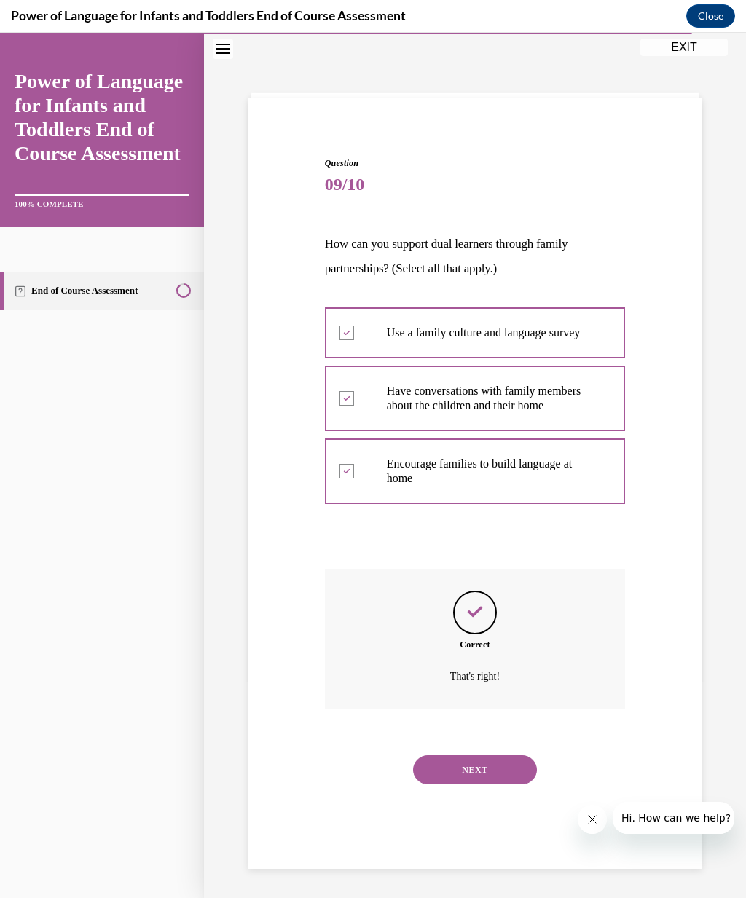
click at [511, 781] on button "NEXT" at bounding box center [475, 769] width 124 height 29
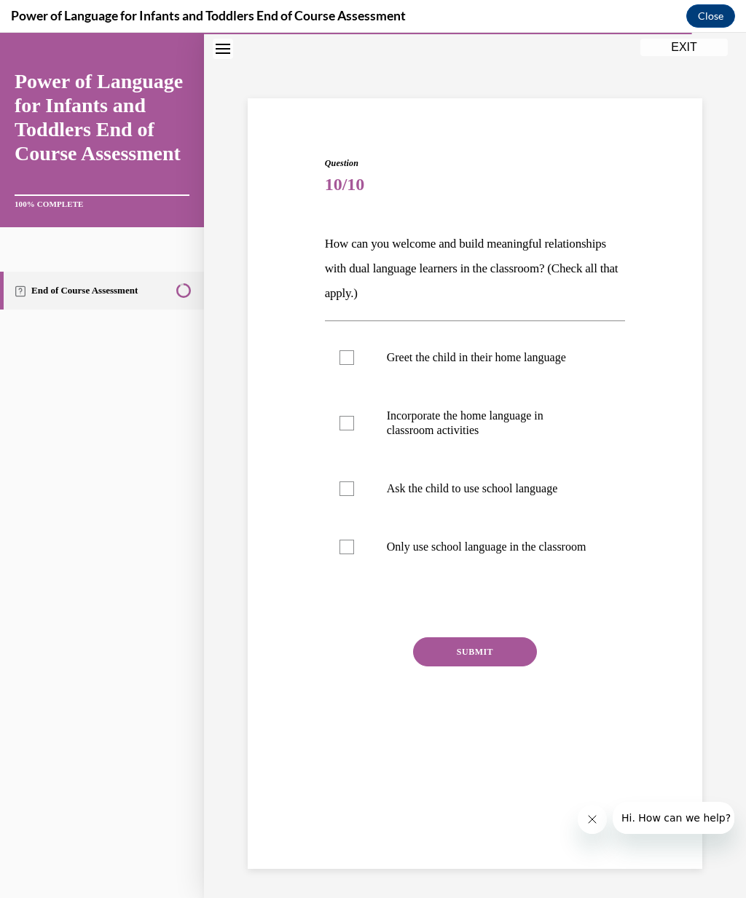
click at [347, 349] on label "Greet the child in their home language" at bounding box center [475, 357] width 301 height 58
click at [347, 350] on input "Greet the child in their home language" at bounding box center [346, 357] width 15 height 15
checkbox input "true"
click at [350, 421] on div at bounding box center [346, 423] width 15 height 15
click at [350, 421] on input "Incorporate the home language in classroom activities" at bounding box center [346, 423] width 15 height 15
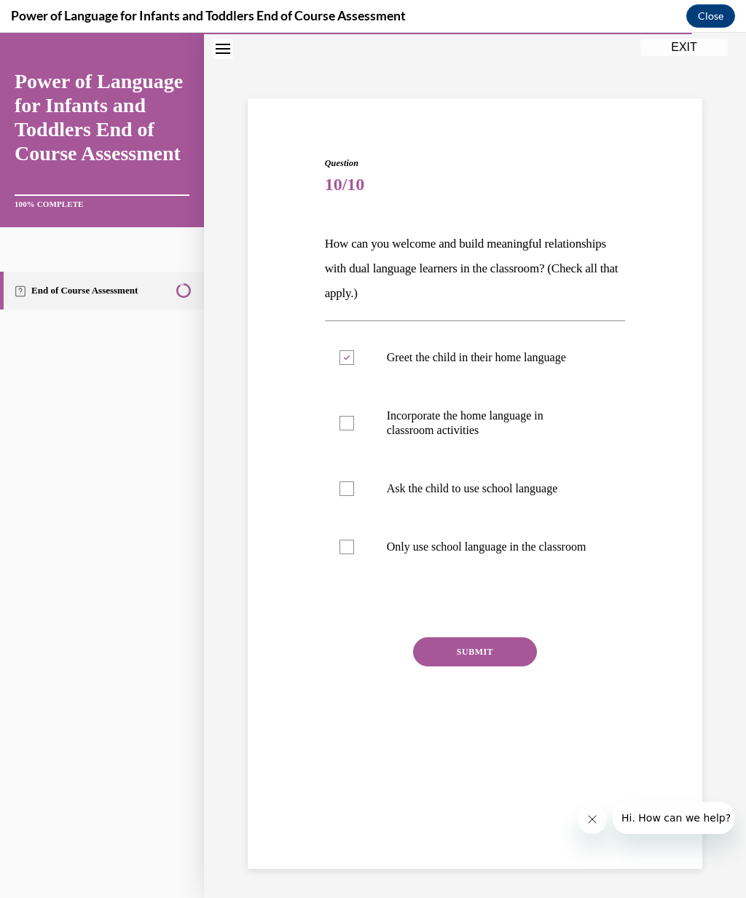
checkbox input "true"
click at [344, 481] on div at bounding box center [346, 488] width 15 height 15
click at [344, 481] on input "Ask the child to use school language" at bounding box center [346, 488] width 15 height 15
checkbox input "true"
click at [502, 666] on button "SUBMIT" at bounding box center [475, 651] width 124 height 29
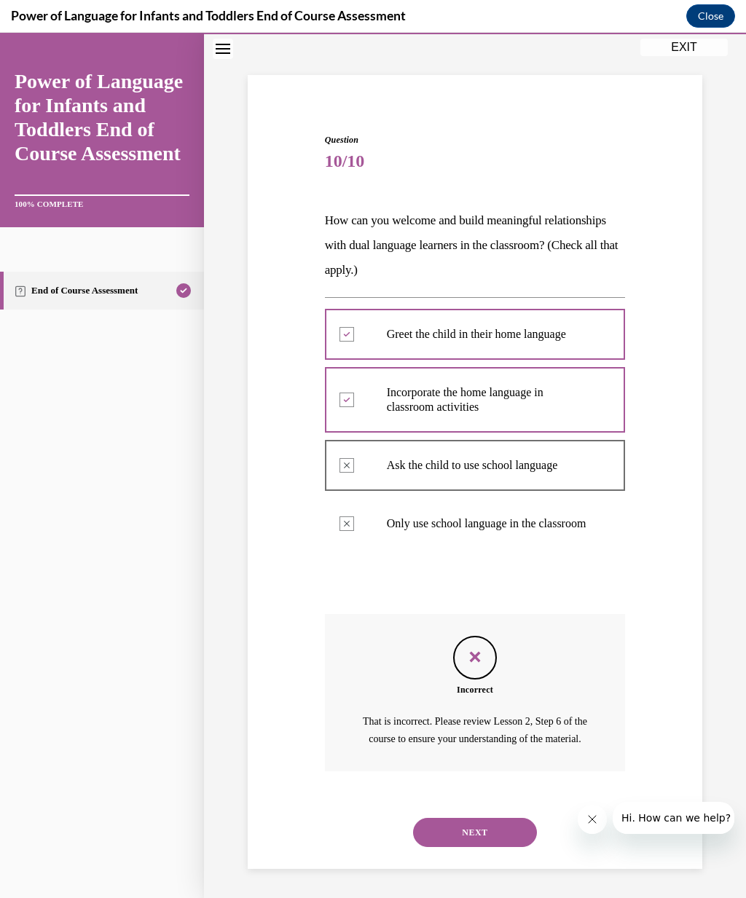
scroll to position [82, 0]
click at [502, 832] on button "NEXT" at bounding box center [475, 832] width 124 height 29
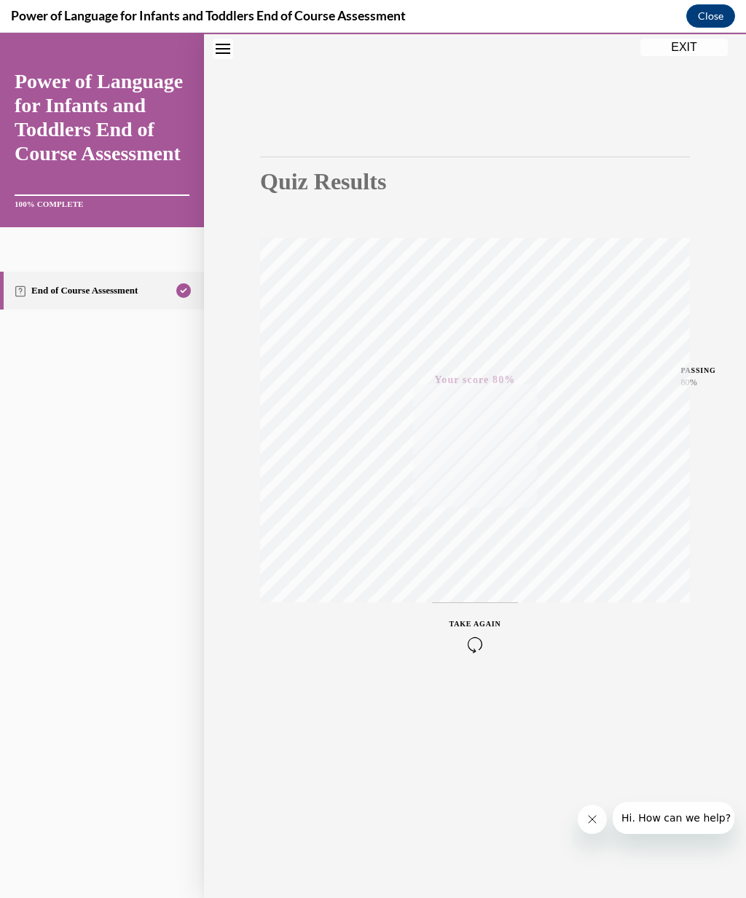
click at [709, 15] on button "Close" at bounding box center [710, 15] width 49 height 23
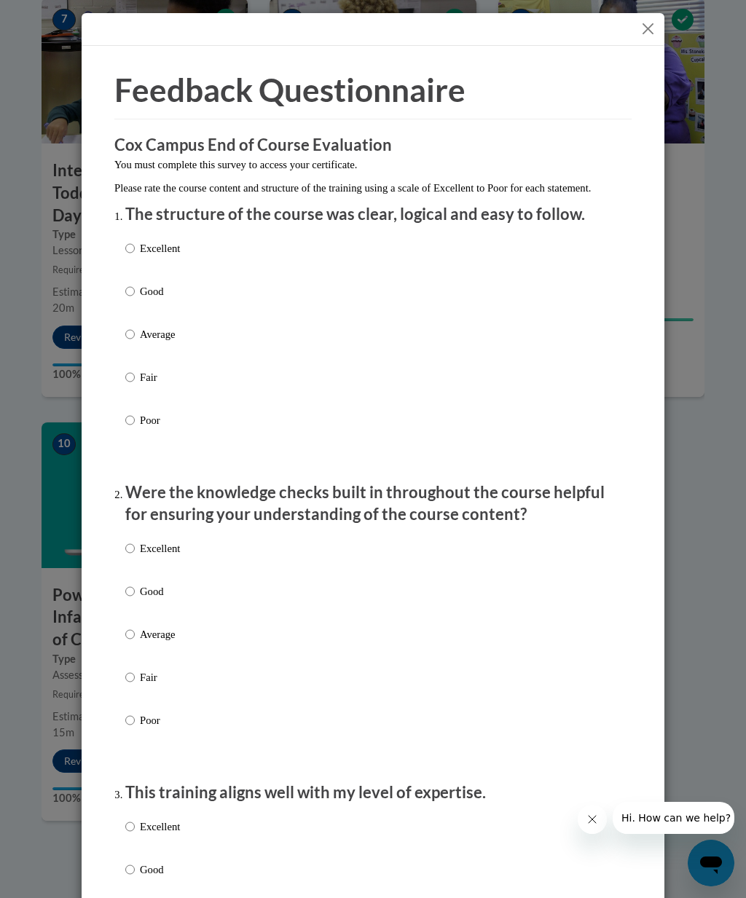
click at [129, 247] on input "Excellent" at bounding box center [129, 248] width 9 height 16
radio input "true"
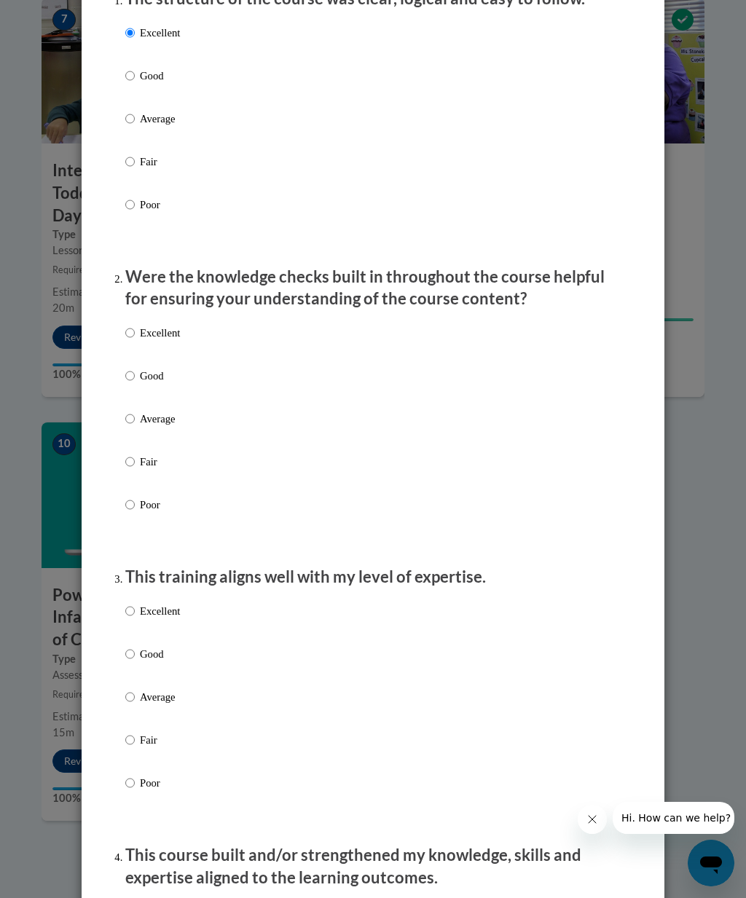
scroll to position [216, 0]
click at [127, 335] on input "Excellent" at bounding box center [129, 332] width 9 height 16
radio input "true"
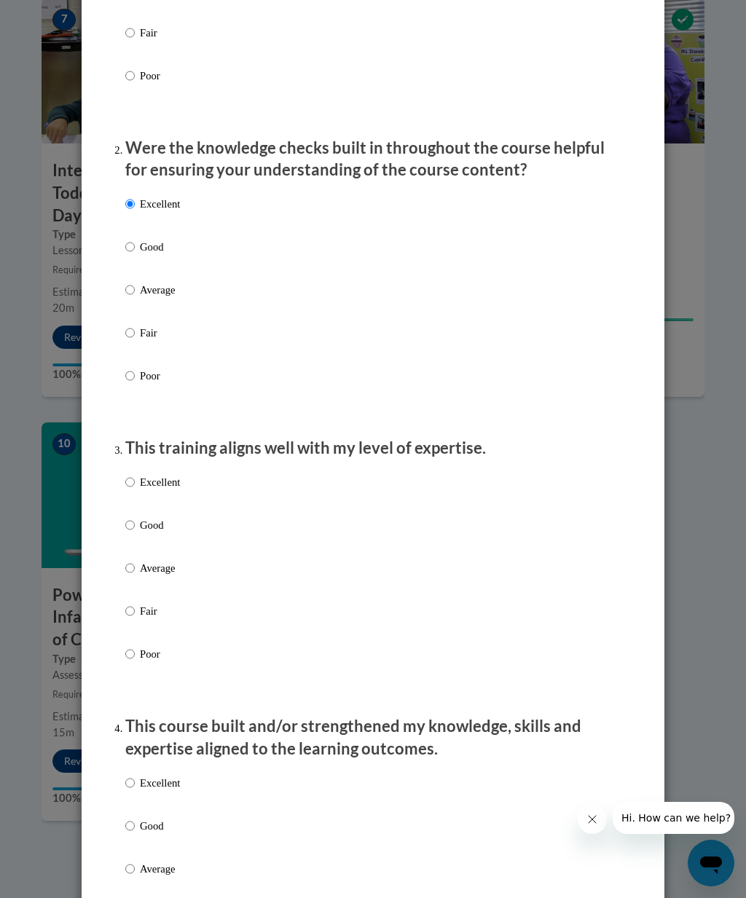
scroll to position [371, 0]
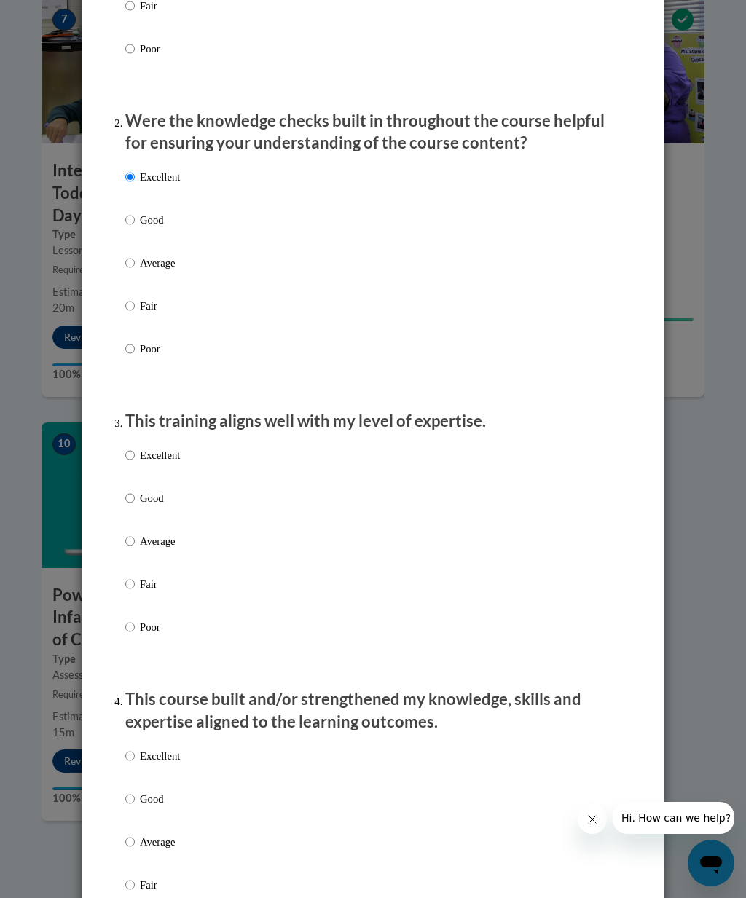
click at [134, 451] on input "Excellent" at bounding box center [129, 455] width 9 height 16
radio input "true"
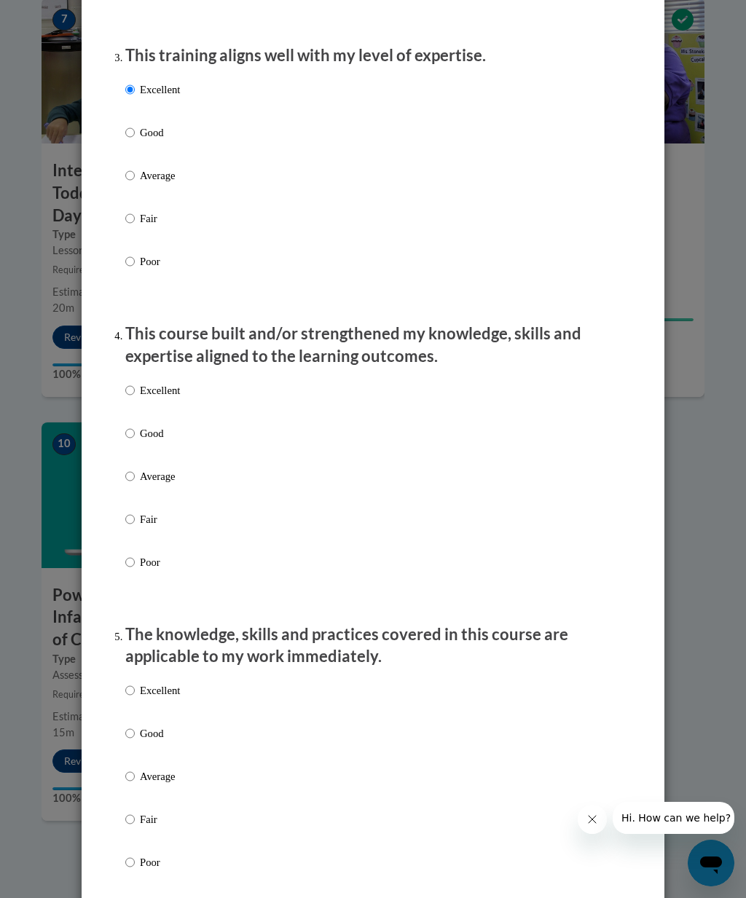
scroll to position [763, 0]
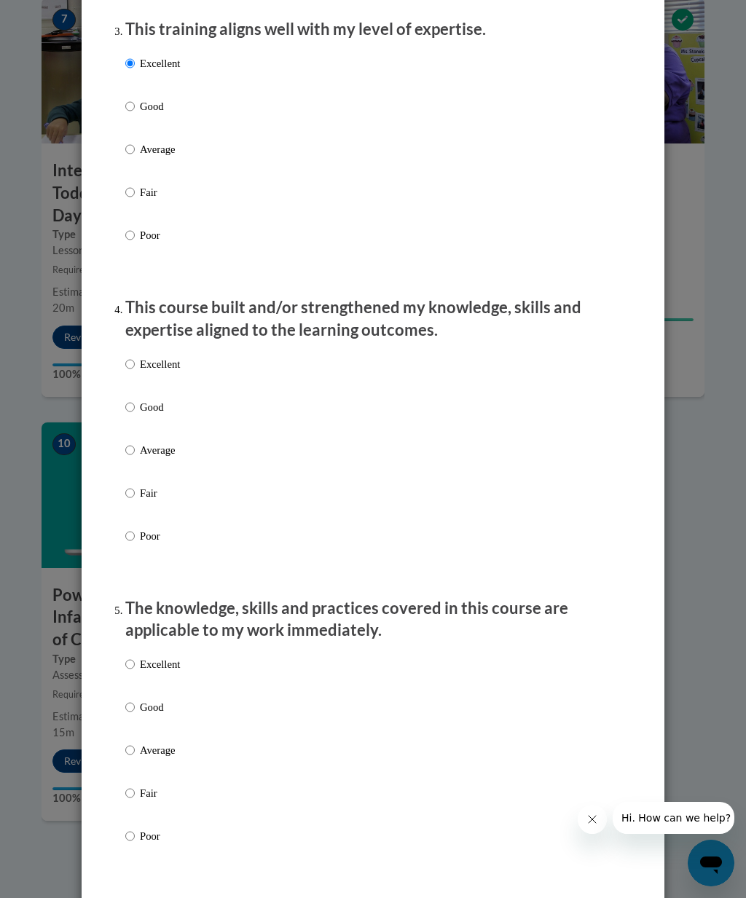
click at [127, 370] on label "Excellent" at bounding box center [152, 375] width 55 height 39
click at [127, 370] on input "Excellent" at bounding box center [129, 364] width 9 height 16
radio input "true"
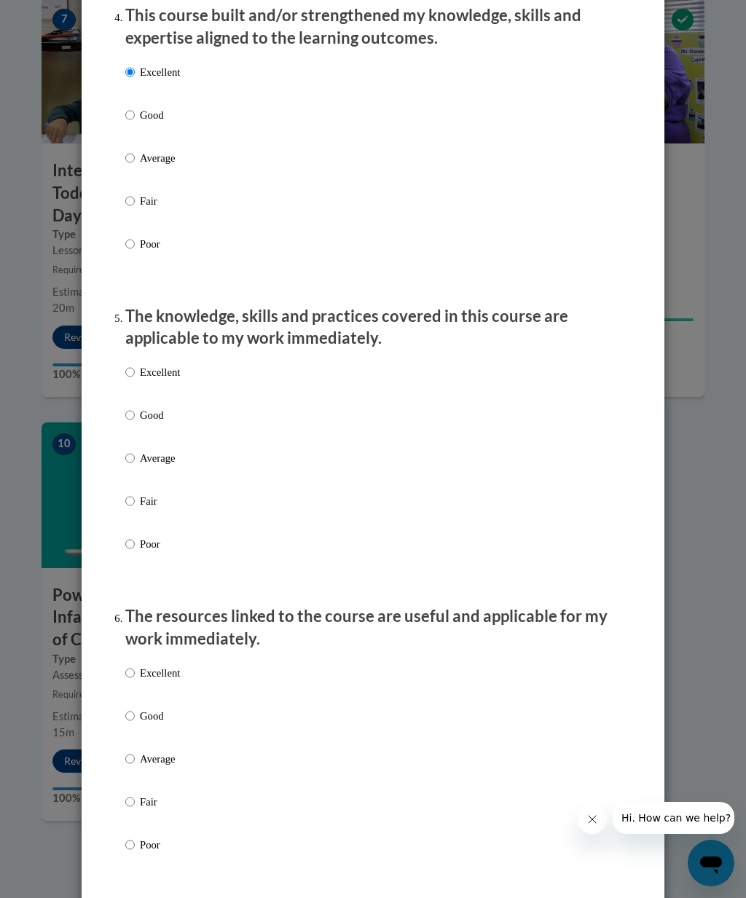
scroll to position [1056, 0]
click at [134, 363] on input "Excellent" at bounding box center [129, 371] width 9 height 16
radio input "true"
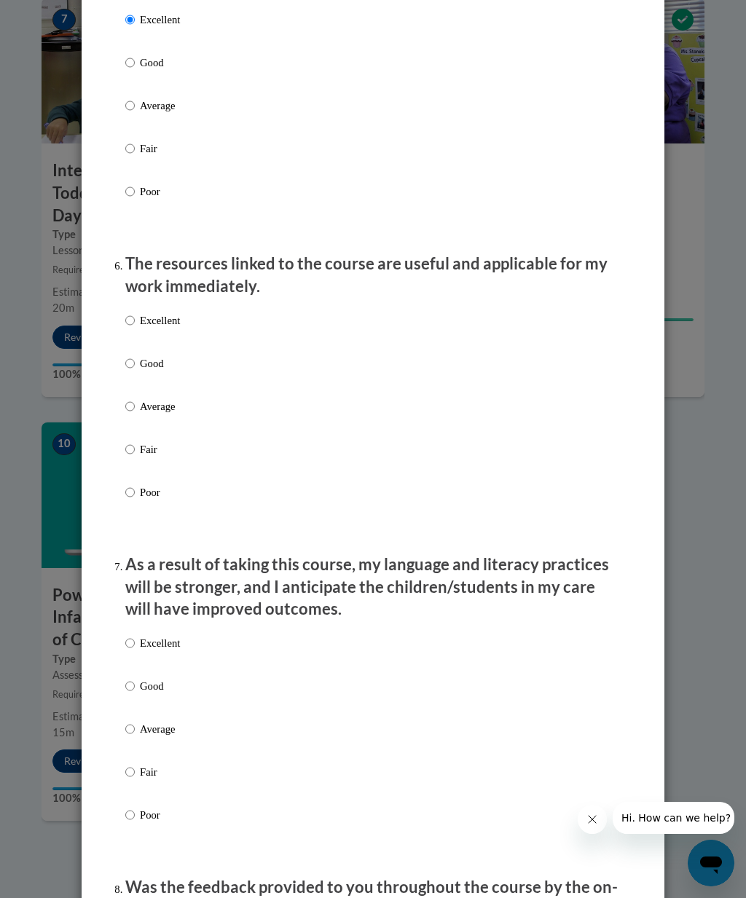
scroll to position [1410, 0]
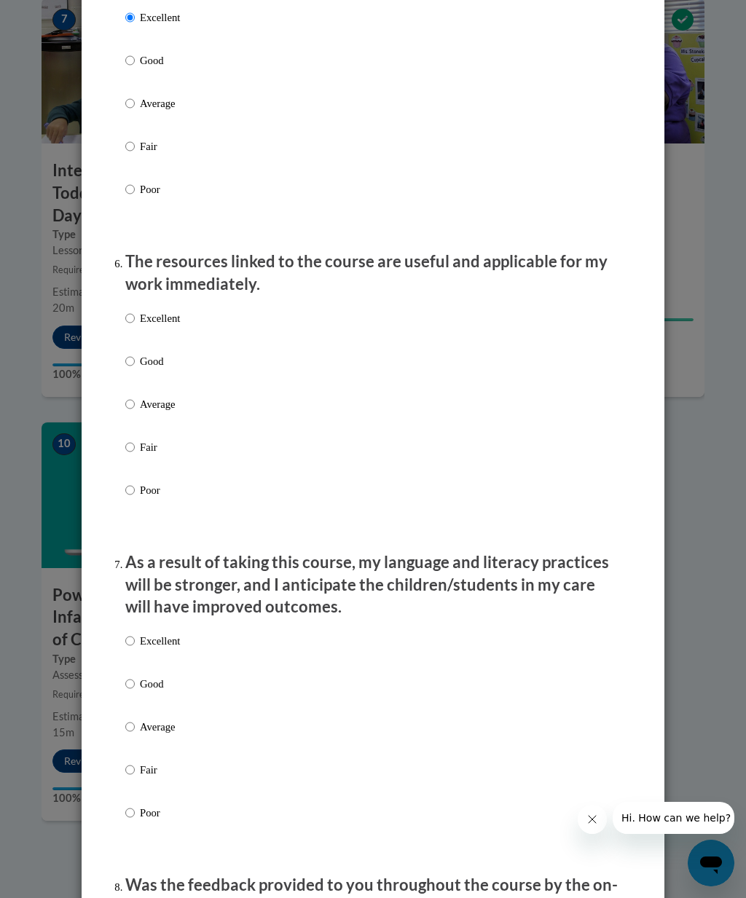
click at [132, 316] on input "Excellent" at bounding box center [129, 318] width 9 height 16
radio input "true"
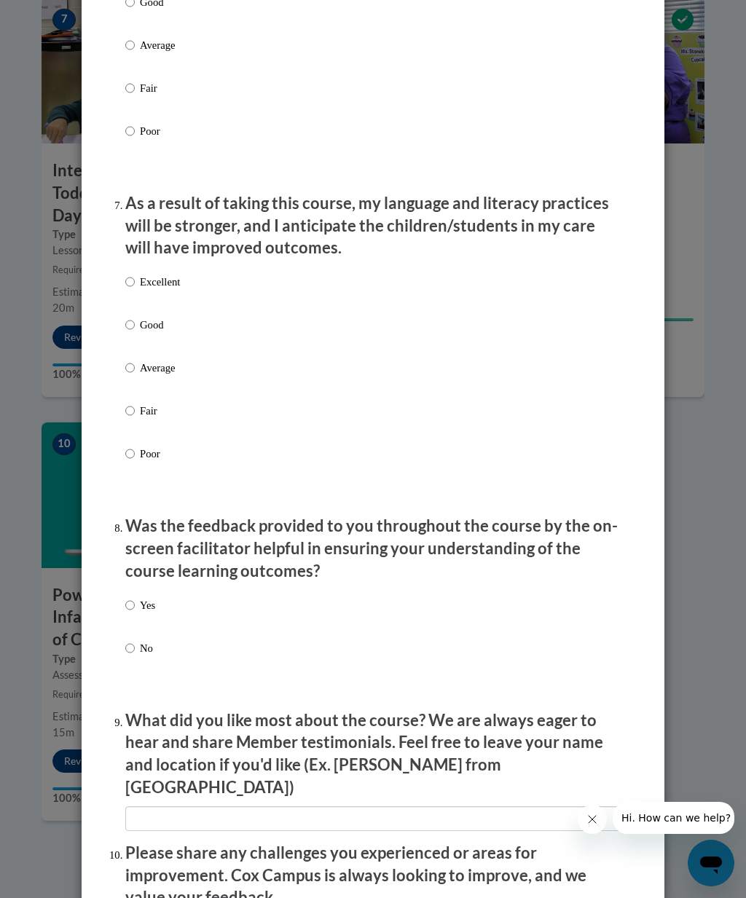
scroll to position [1769, 0]
click at [132, 273] on input "Excellent" at bounding box center [129, 281] width 9 height 16
radio input "true"
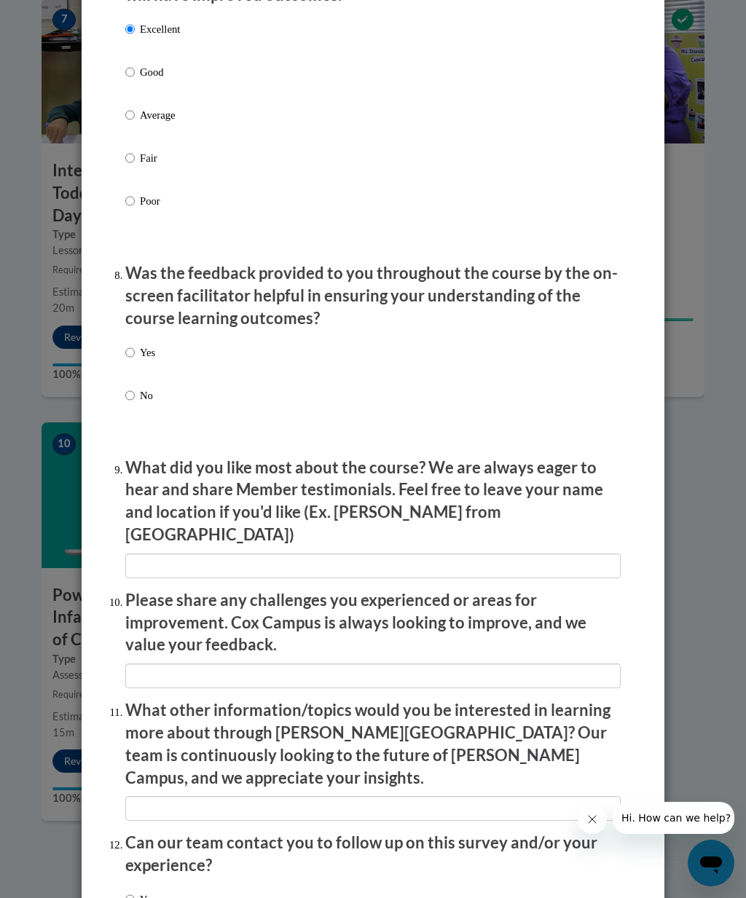
scroll to position [2016, 0]
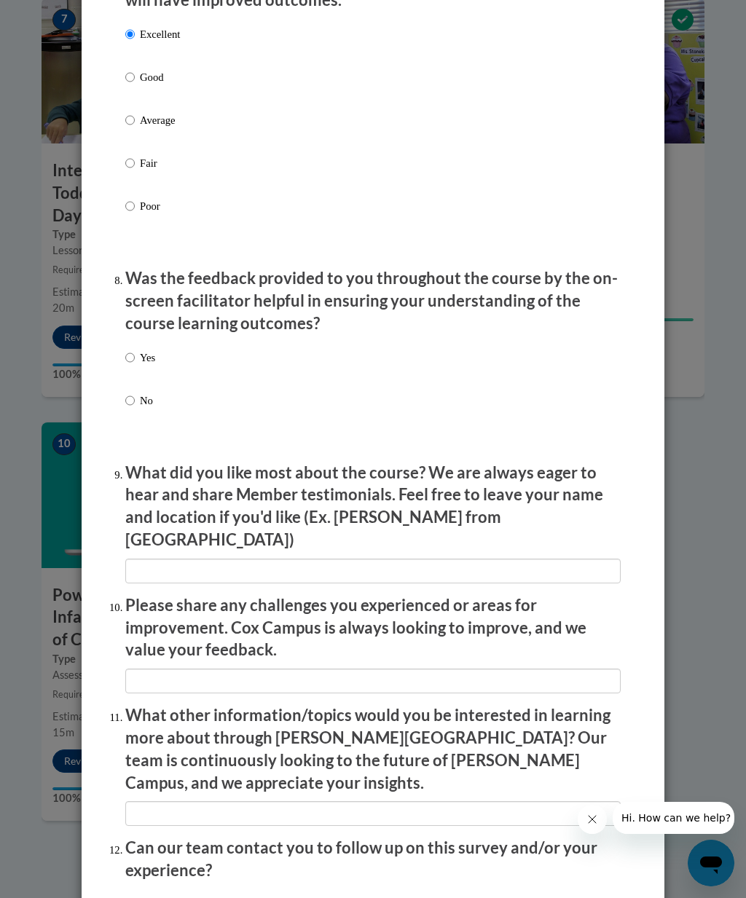
click at [133, 350] on input "Yes" at bounding box center [129, 358] width 9 height 16
radio input "true"
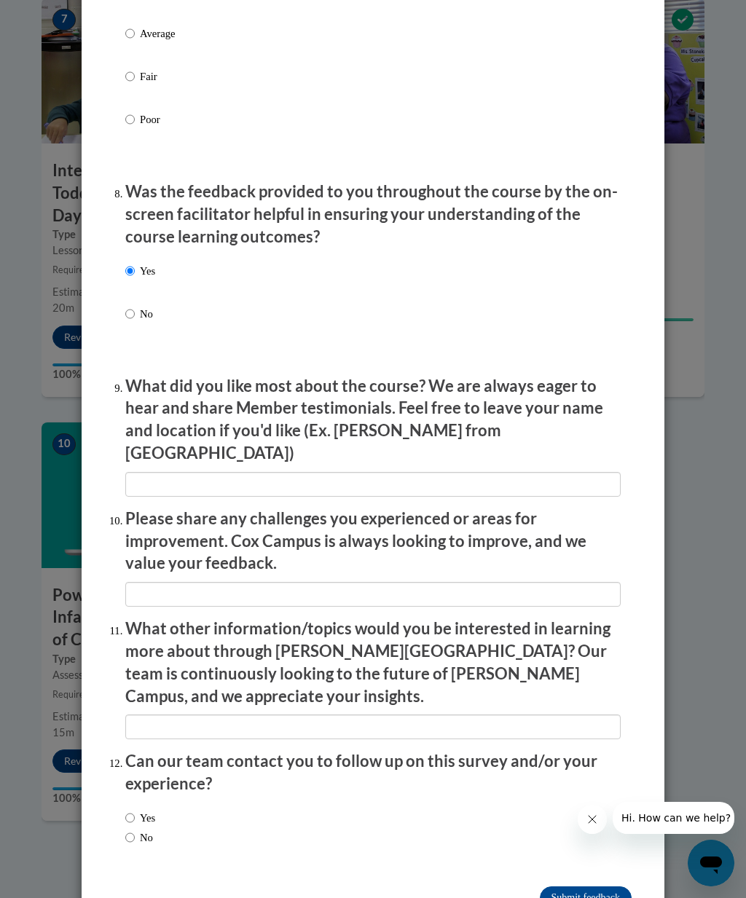
scroll to position [2102, 0]
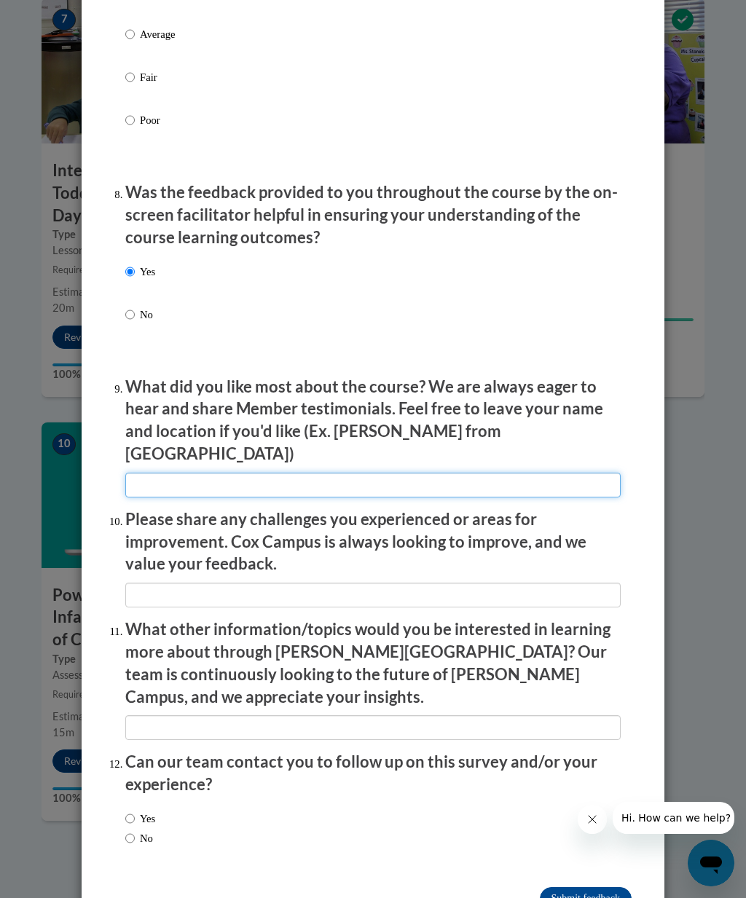
click at [374, 473] on input "textbox" at bounding box center [372, 485] width 495 height 25
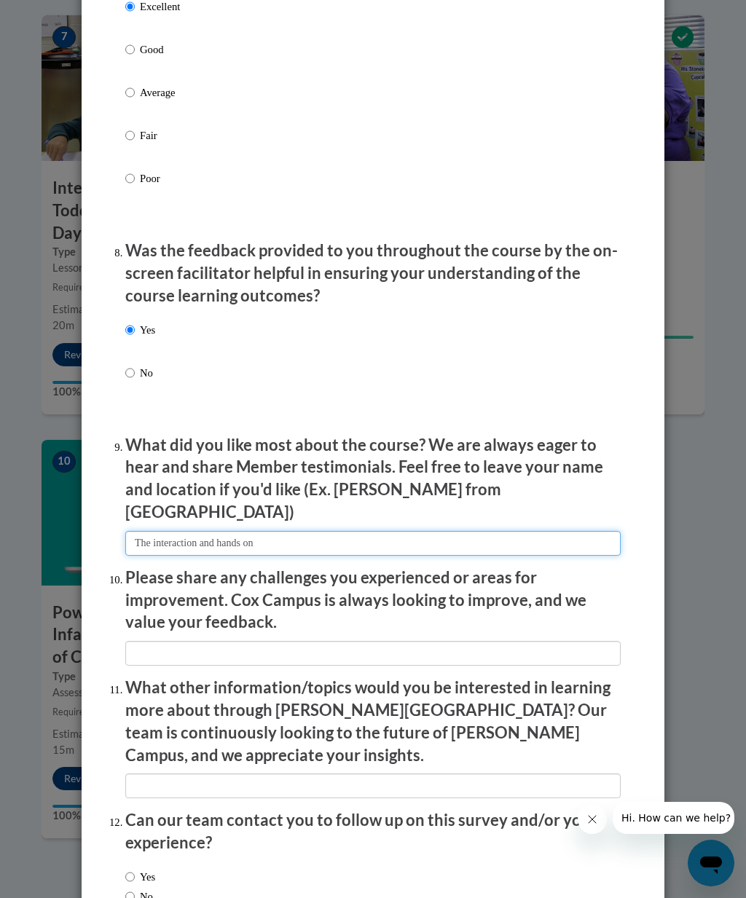
scroll to position [2037, 0]
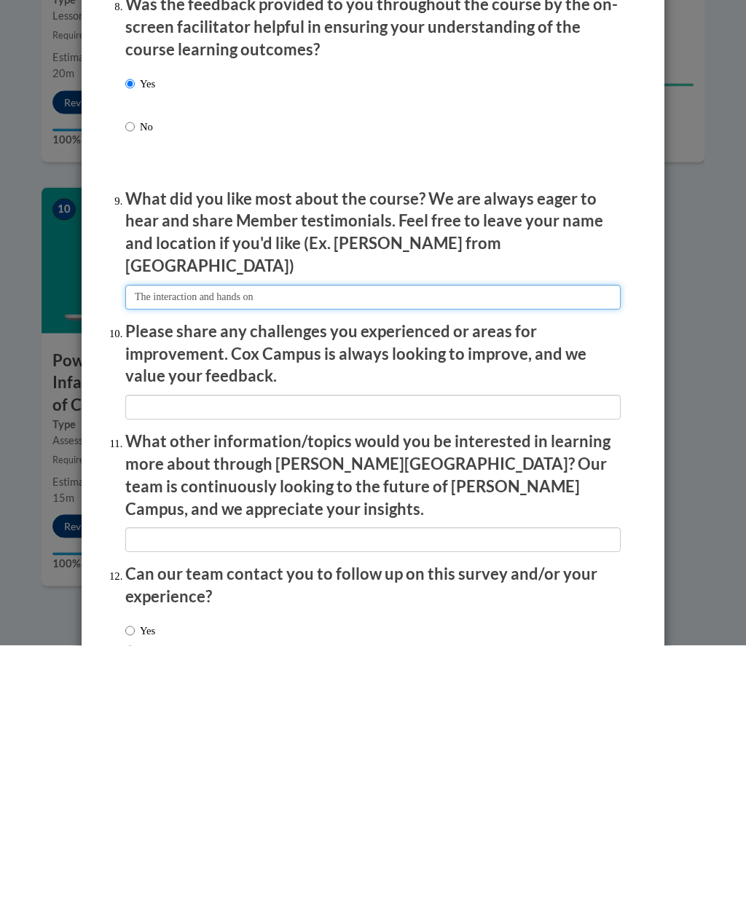
type input "The interaction and hands on"
click at [133, 895] on input "No" at bounding box center [129, 903] width 9 height 16
radio input "true"
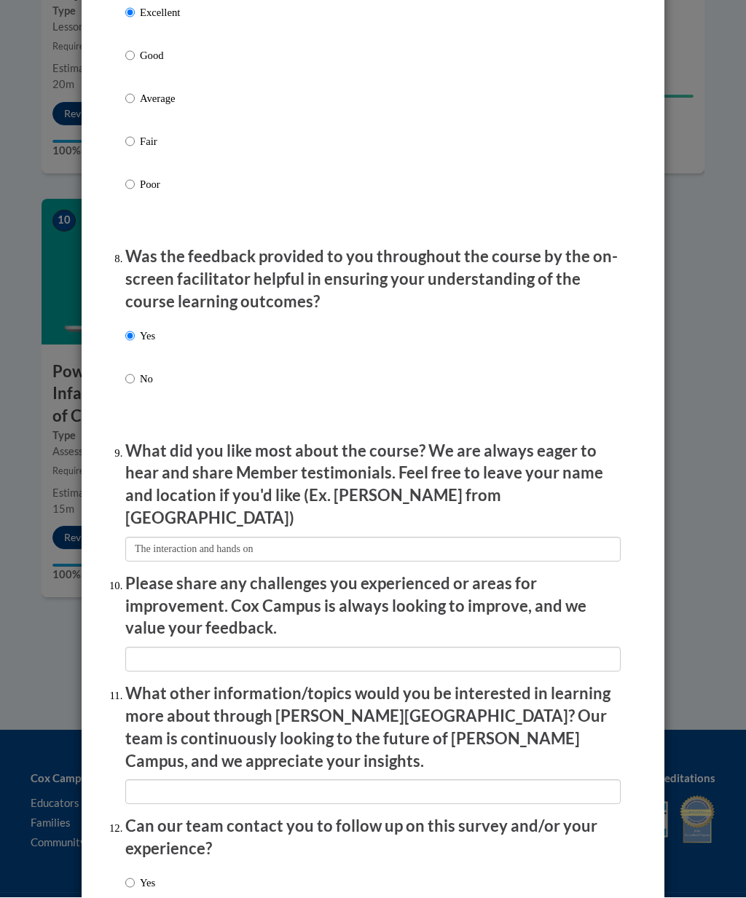
scroll to position [1596, 0]
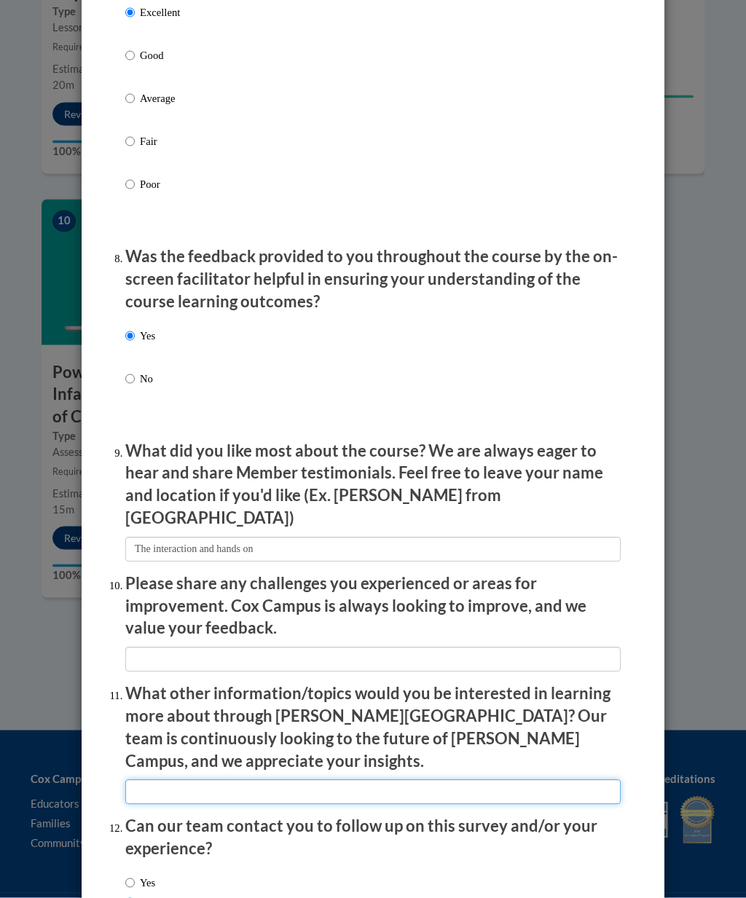
click at [362, 780] on input "textbox" at bounding box center [372, 792] width 495 height 25
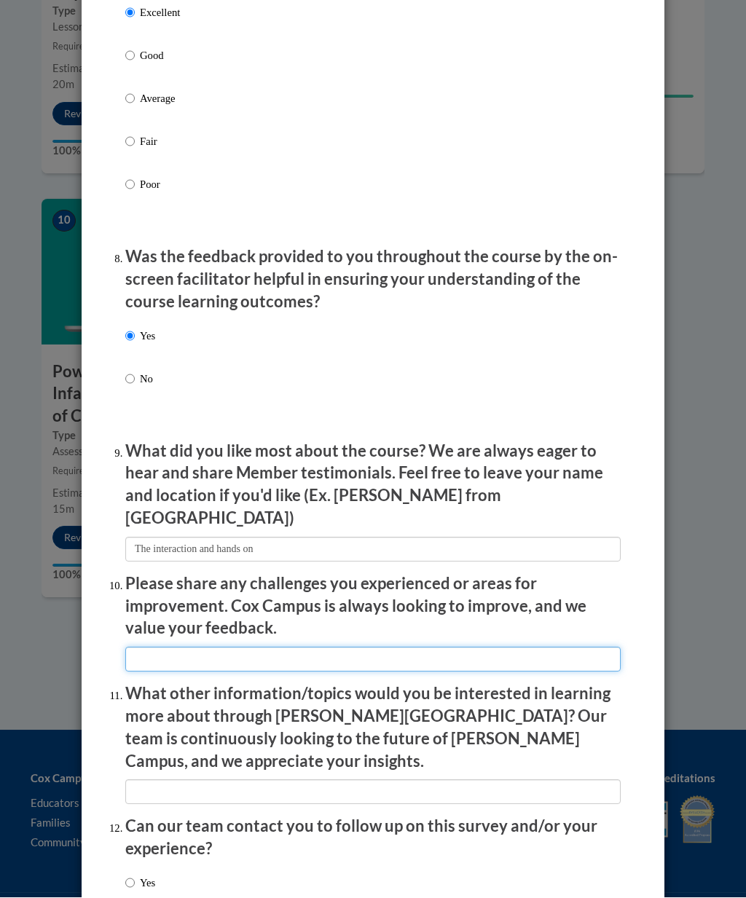
click at [306, 647] on input "textbox" at bounding box center [372, 659] width 495 height 25
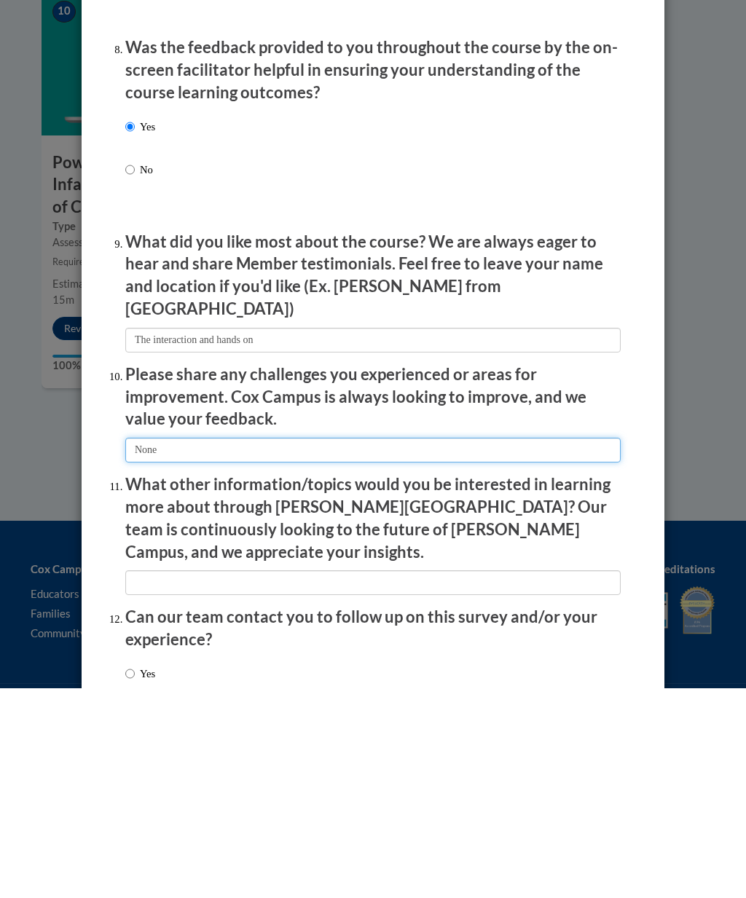
type input "None"
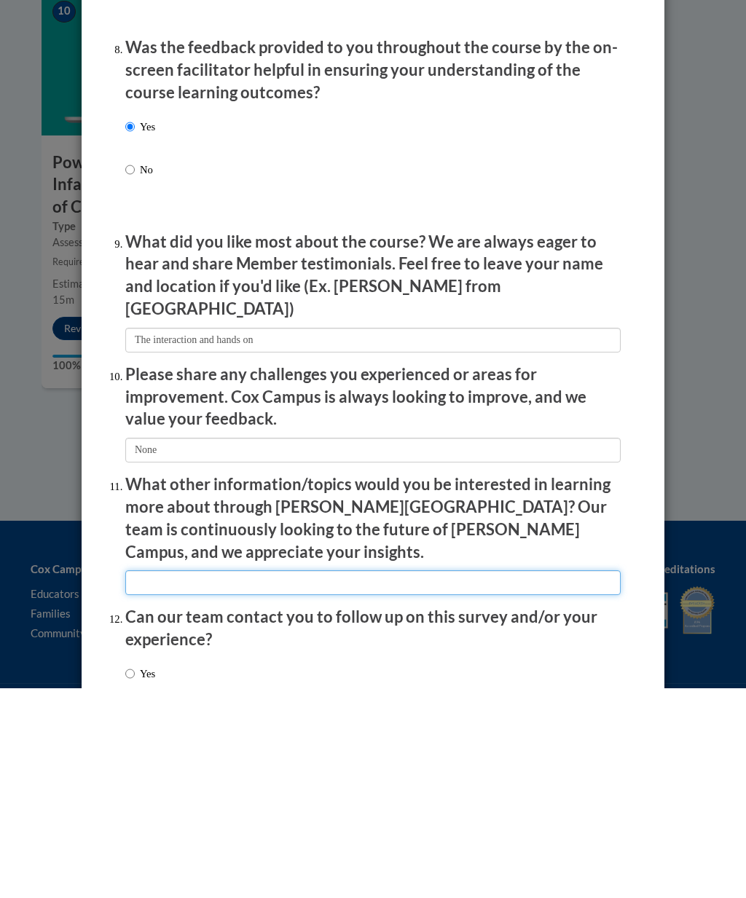
click at [339, 780] on input "textbox" at bounding box center [372, 792] width 495 height 25
type input "None"
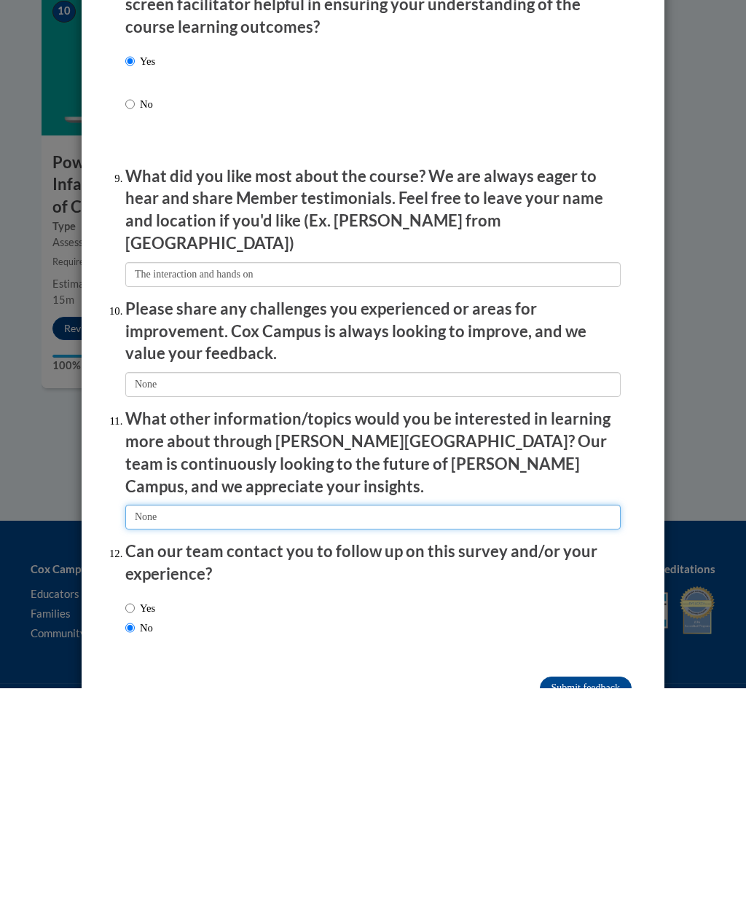
scroll to position [2102, 0]
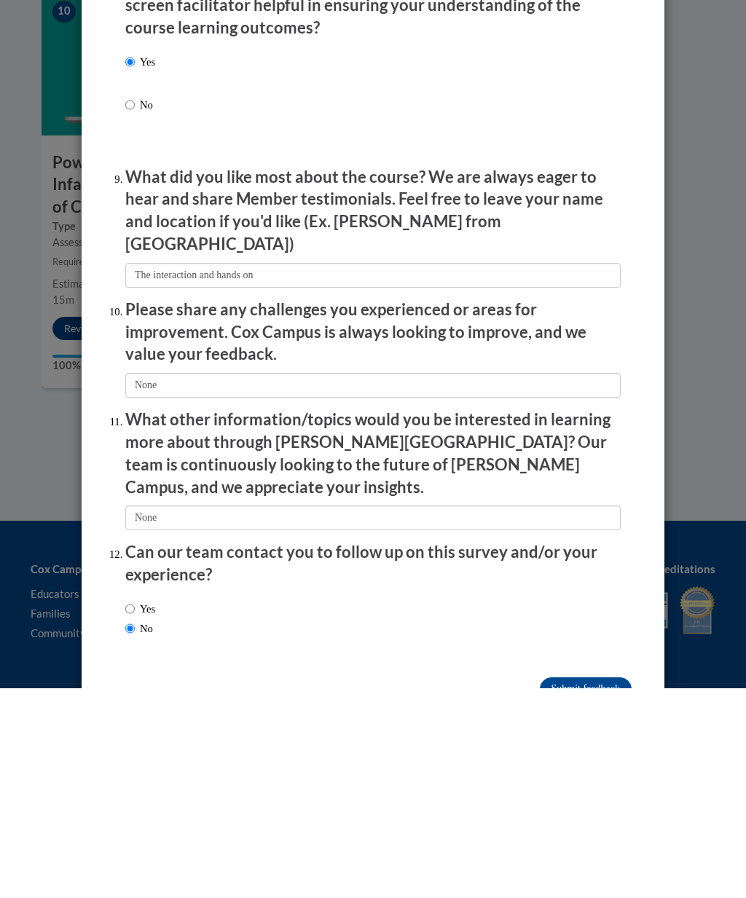
click at [606, 887] on input "Submit feedback" at bounding box center [586, 898] width 92 height 23
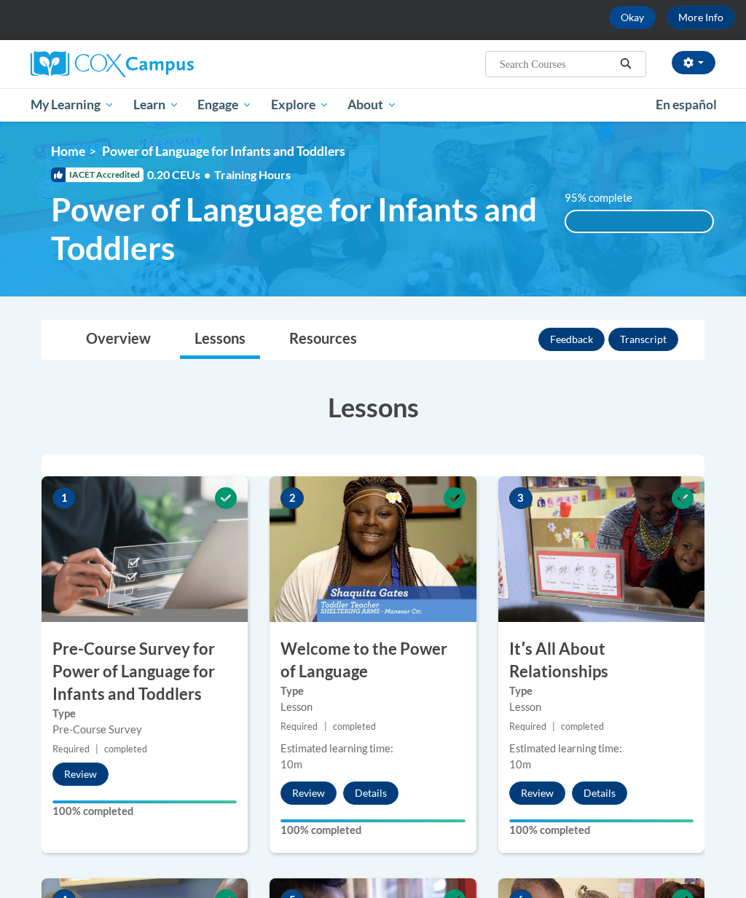
scroll to position [68, 0]
click at [0, 0] on span "Certificates" at bounding box center [0, 0] width 0 height 0
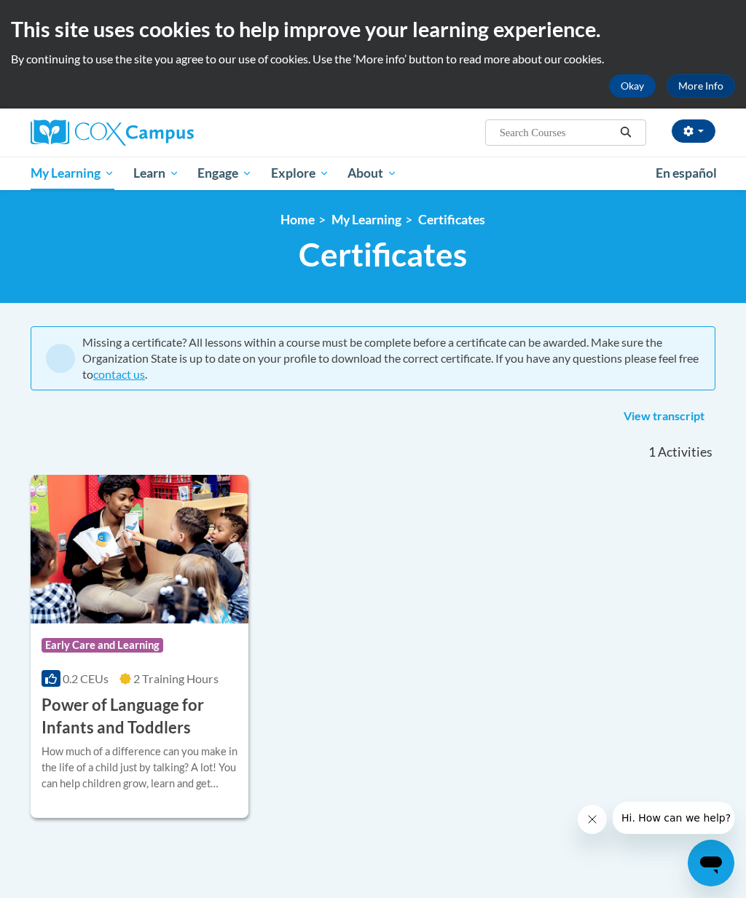
click at [66, 539] on img at bounding box center [140, 549] width 218 height 149
